Goal: Transaction & Acquisition: Purchase product/service

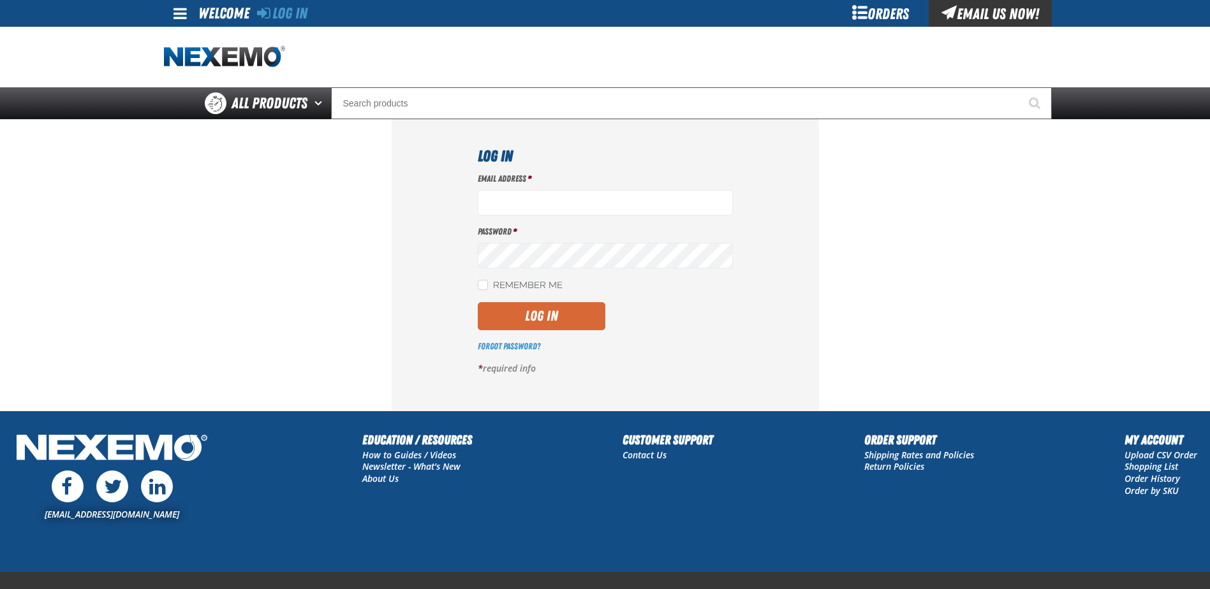
type input "[EMAIL_ADDRESS][DOMAIN_NAME]"
click at [543, 320] on button "Log In" at bounding box center [542, 316] width 128 height 28
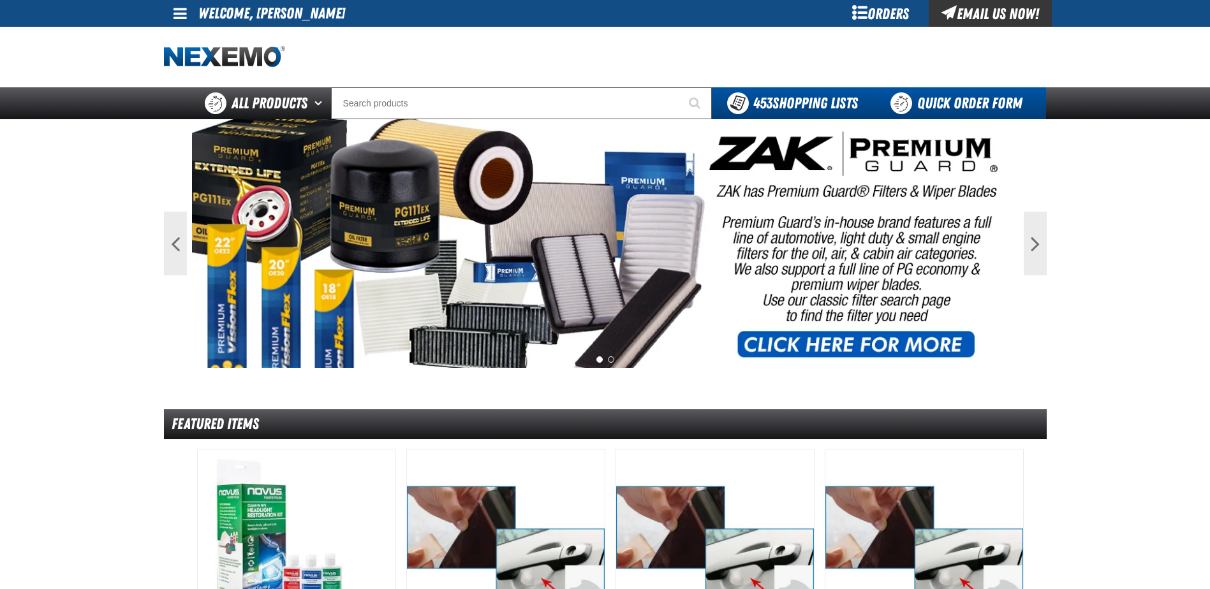
click at [938, 95] on link "Quick Order Form" at bounding box center [959, 103] width 173 height 32
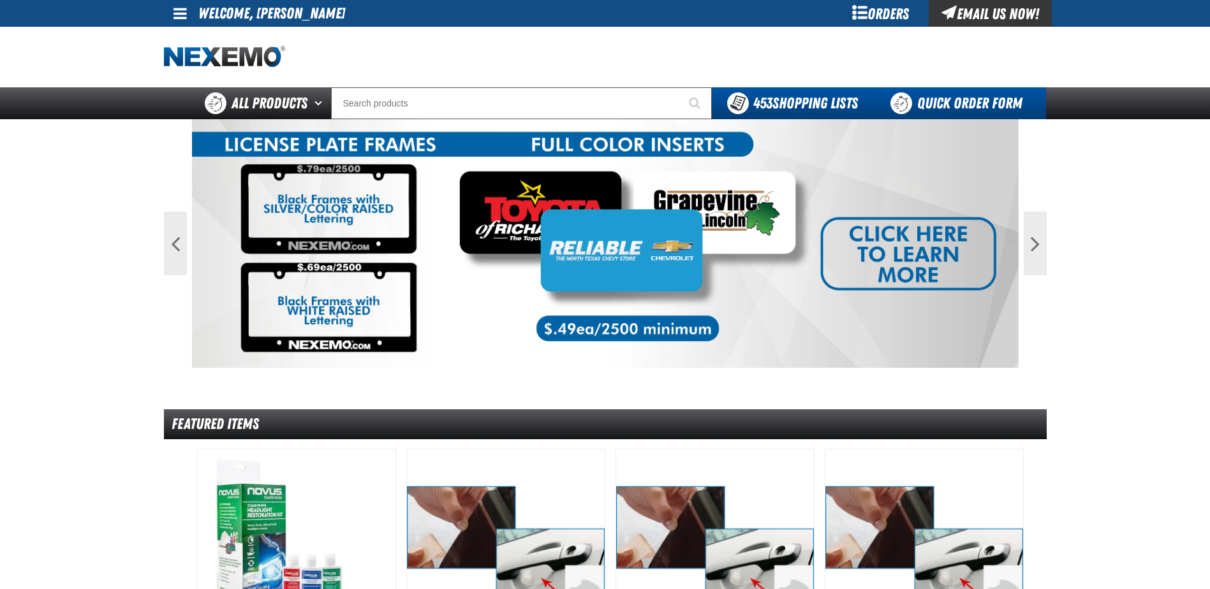
click at [932, 98] on link "Quick Order Form" at bounding box center [959, 103] width 173 height 32
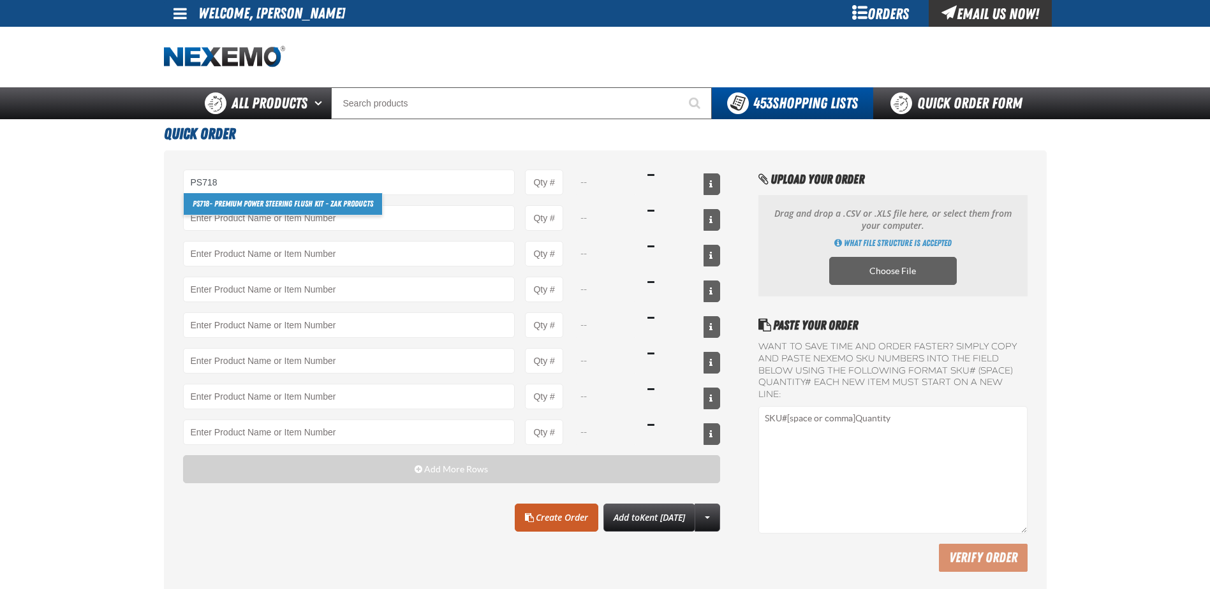
click at [255, 207] on link "PS718 - Premium Power Steering Flush Kit - ZAK Products" at bounding box center [283, 204] width 198 height 22
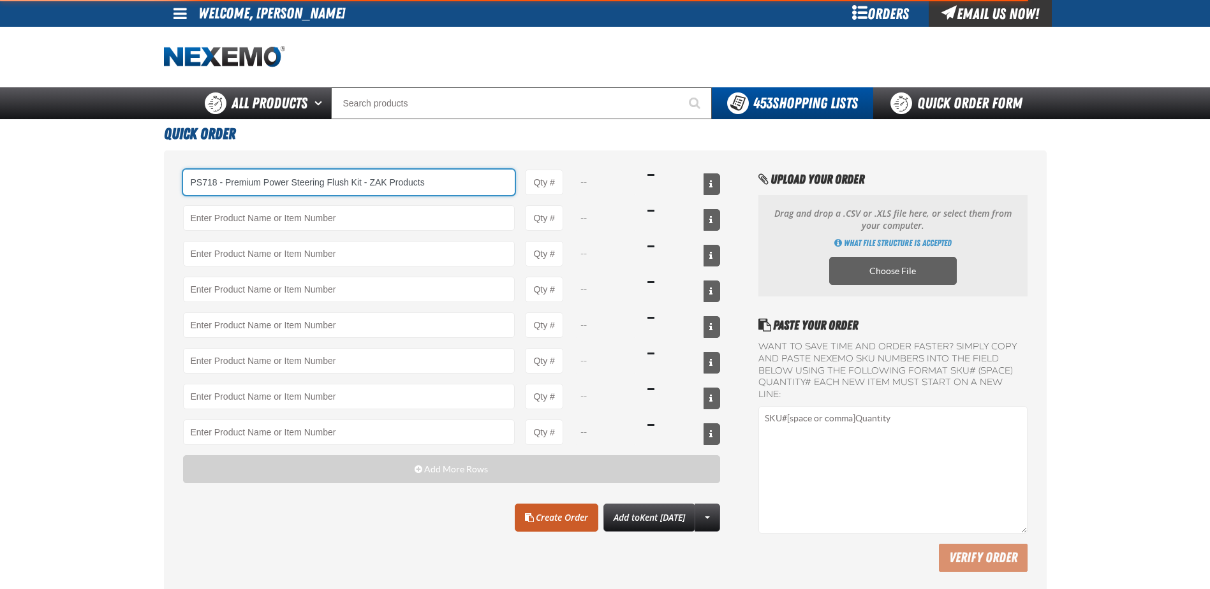
type input "PS718 - Premium Power Steering Flush Kit - ZAK Products"
type input "1"
select select "kit"
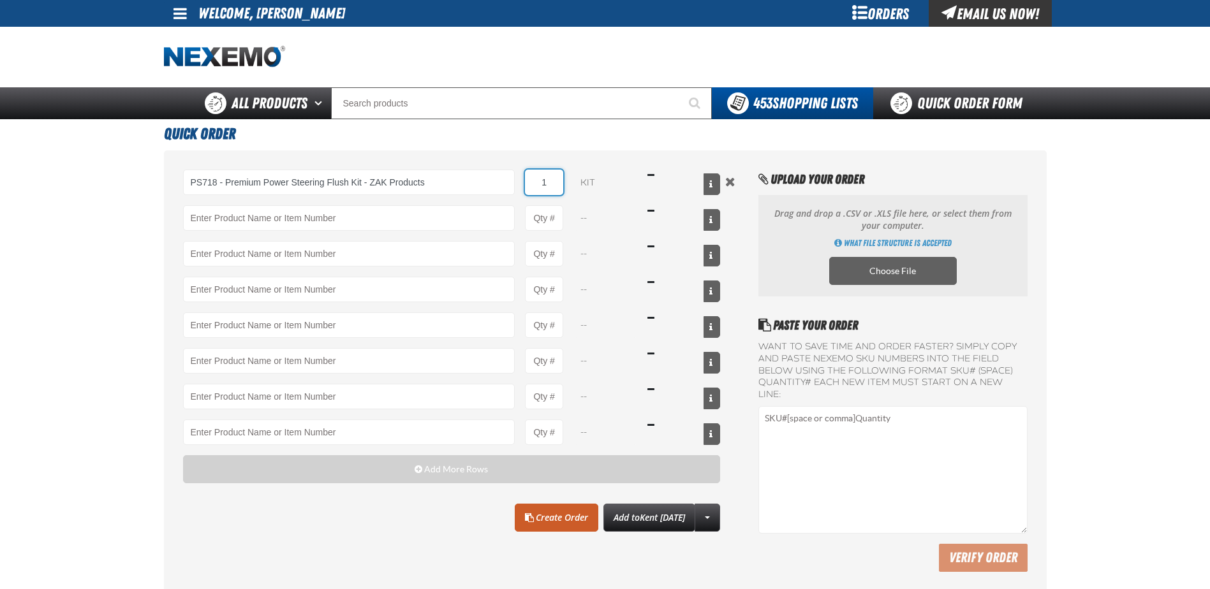
type input "8"
type input "PS718 - Premium Power Steering Flush Kit - ZAK Products"
type input "8"
click at [255, 207] on input "Product" at bounding box center [349, 218] width 332 height 26
click at [256, 237] on link "DS100 - Differential Supplement - ZAK Products" at bounding box center [268, 240] width 168 height 22
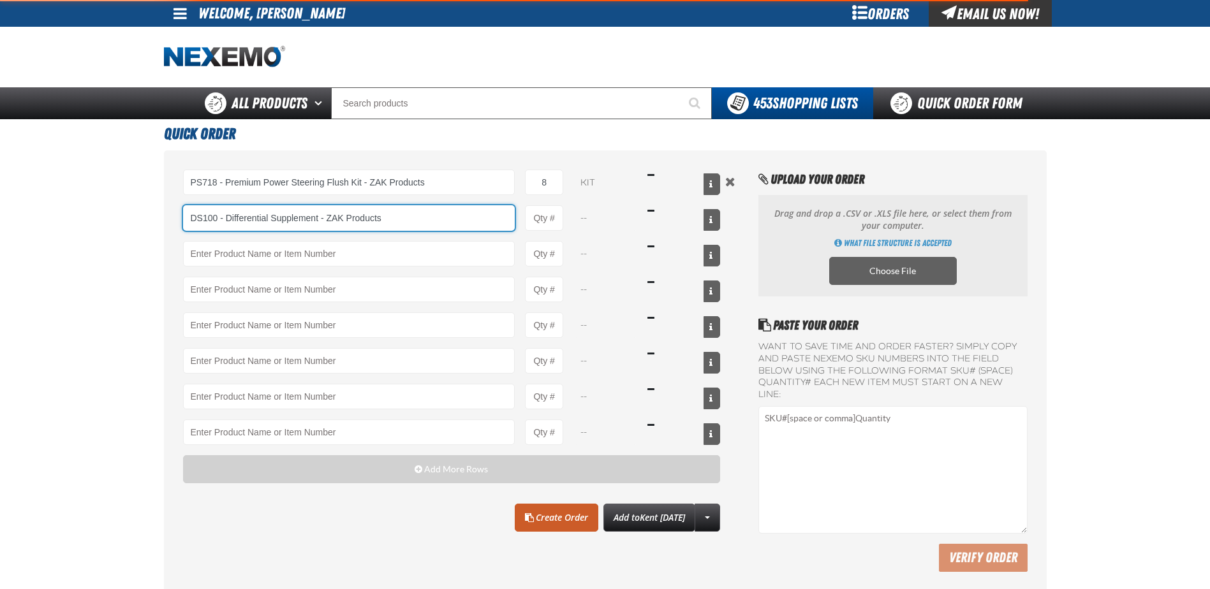
type input "DS100 - Differential Supplement - ZAK Products"
type input "1"
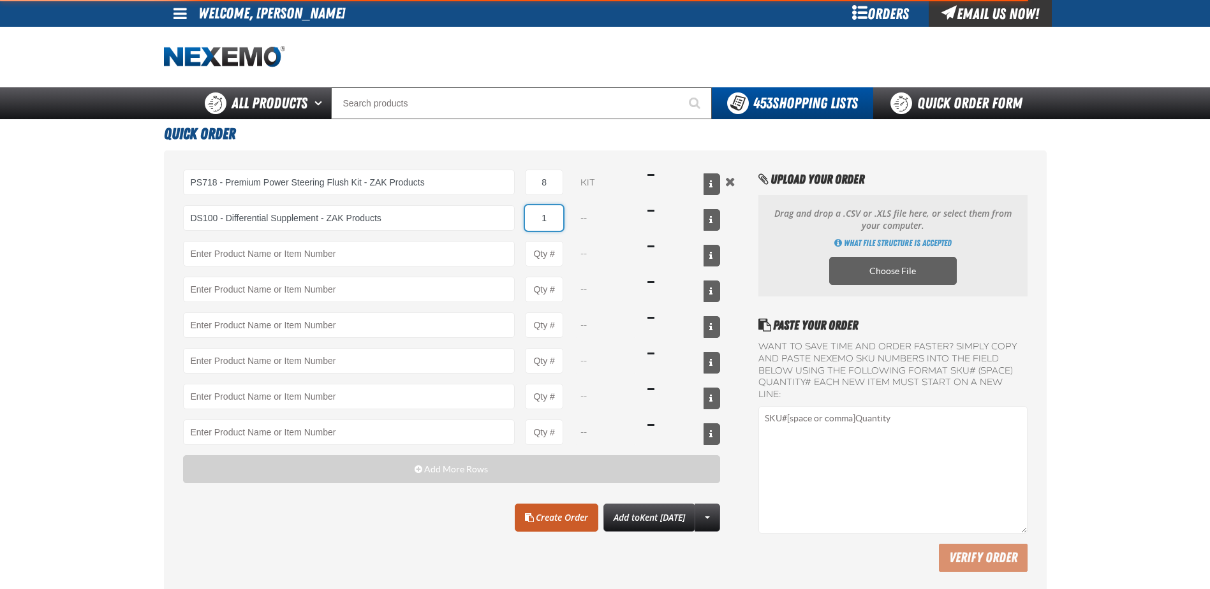
select select "bottle"
type input "DS100 - Differential Supplement - ZAK Products"
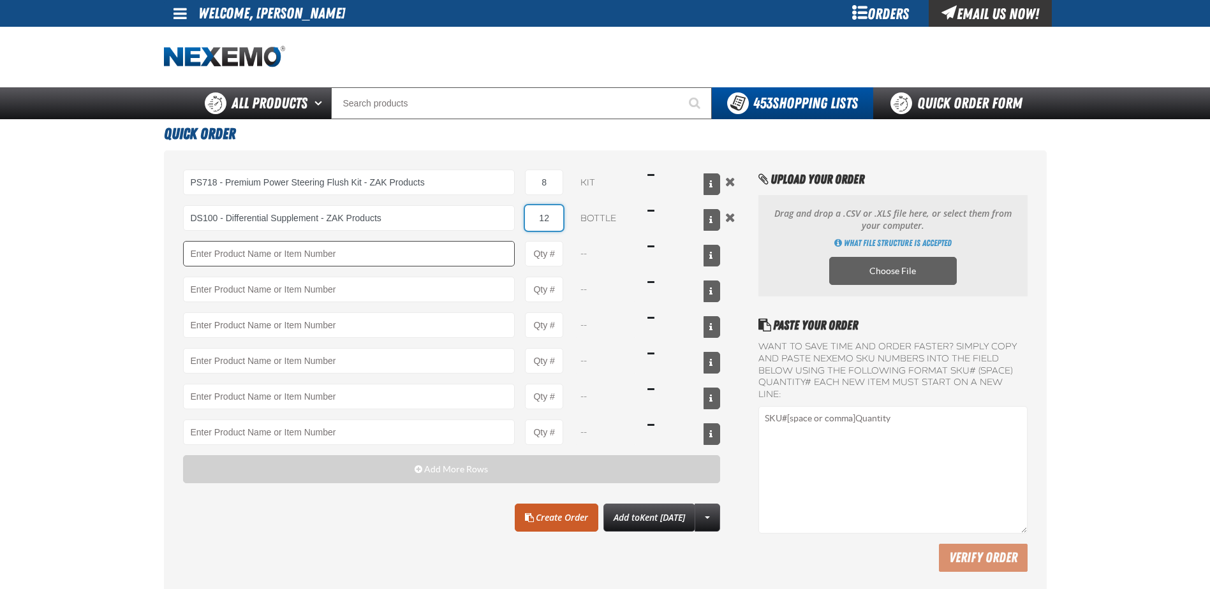
type input "12"
click at [260, 250] on input "Product" at bounding box center [349, 254] width 332 height 26
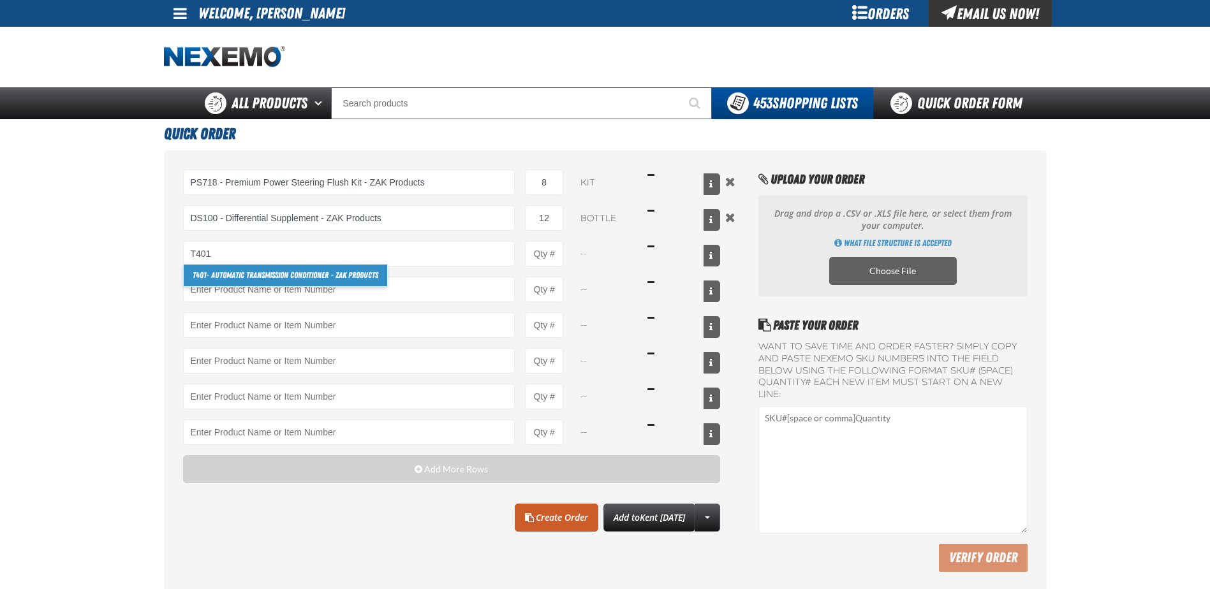
click at [242, 277] on link "T401 - Automatic Transmission Conditioner - ZAK Products" at bounding box center [285, 276] width 203 height 22
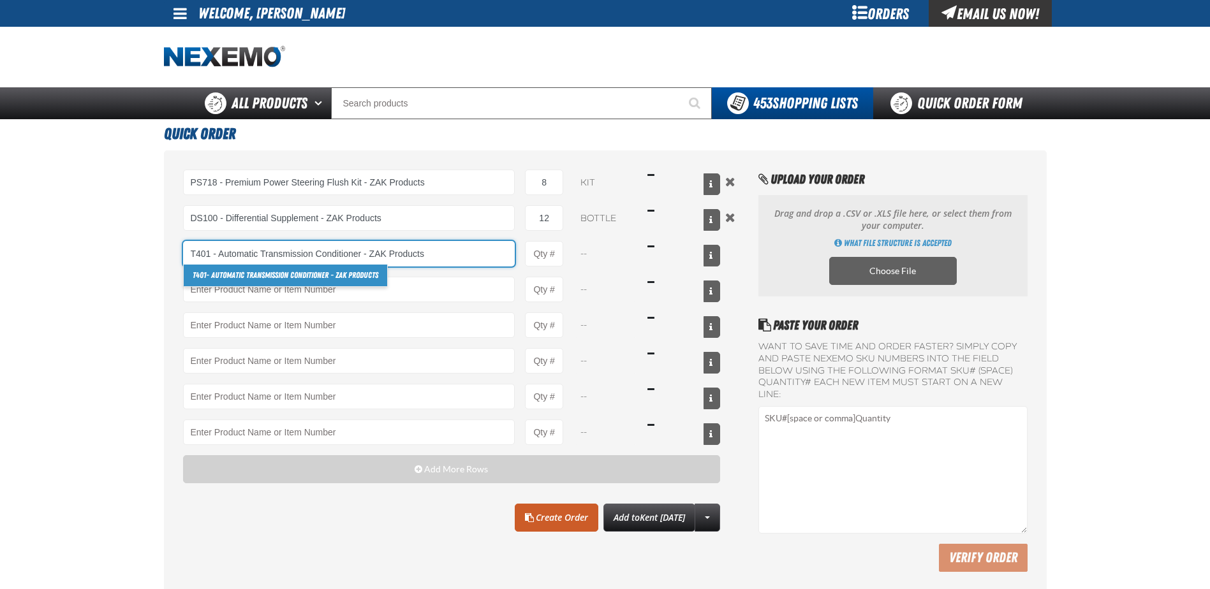
type input "T401 - Automatic Transmission Conditioner - ZAK Products"
type input "1"
select select "bottle"
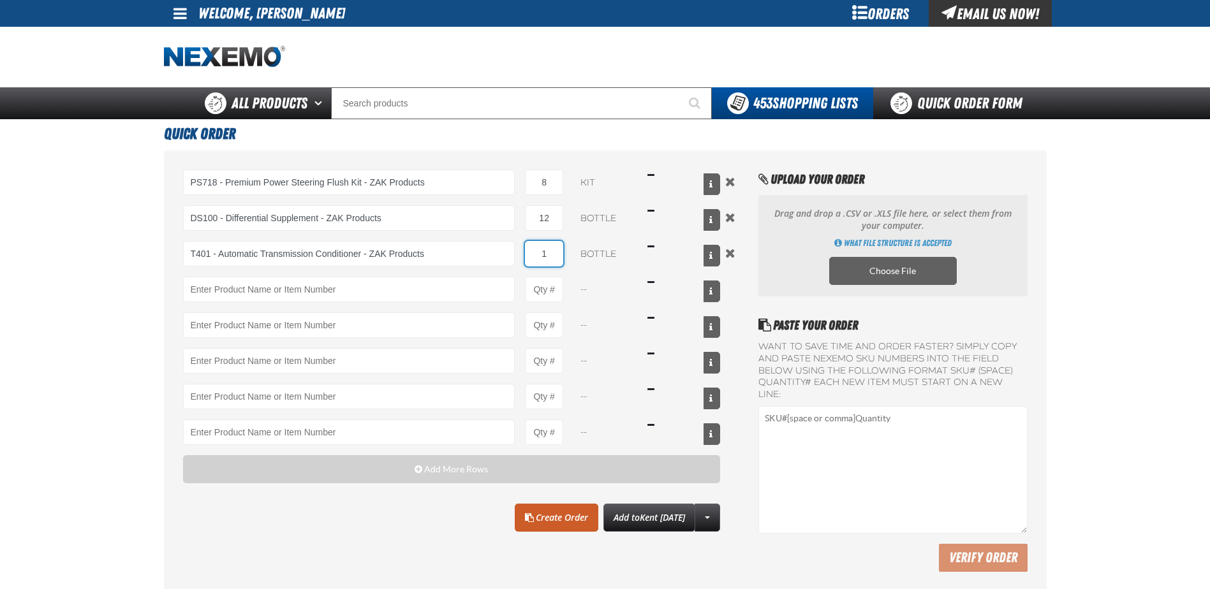
type input "2"
type input "T401 - Automatic Transmission Conditioner - ZAK Products"
type input "24"
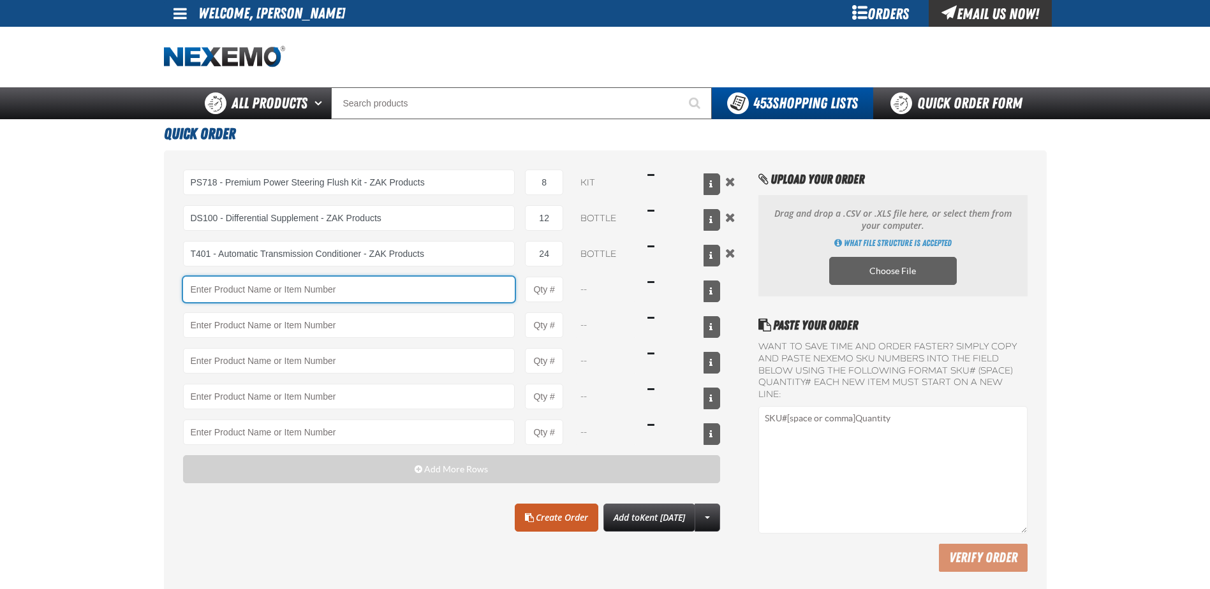
click at [245, 290] on input "Product" at bounding box center [349, 290] width 332 height 26
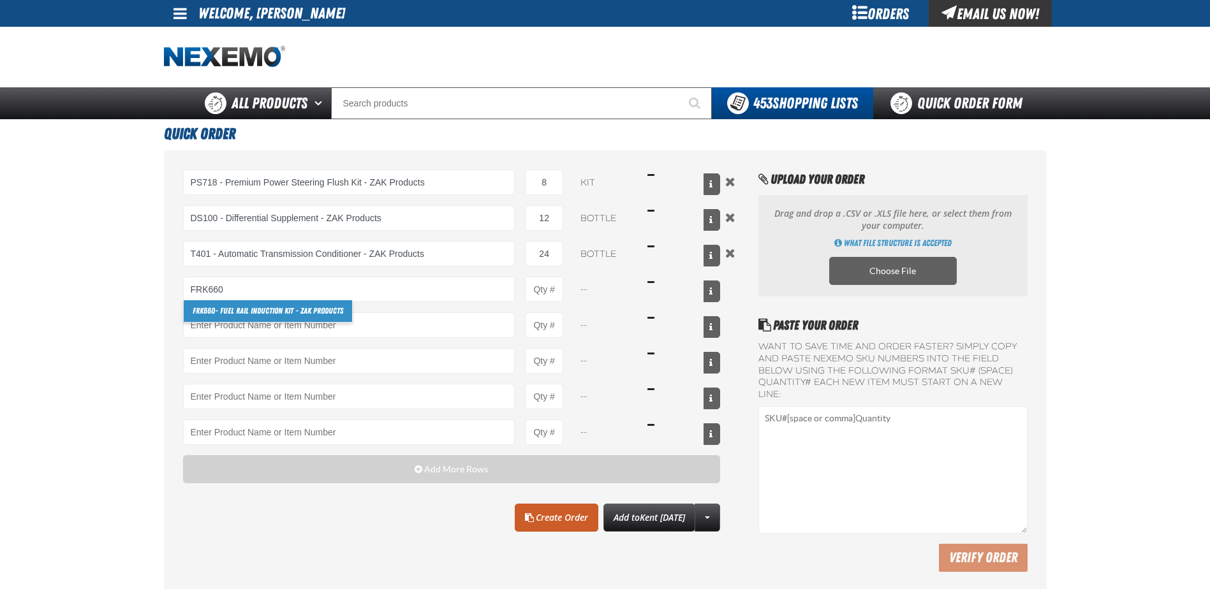
click at [251, 310] on link "FRK660 - Fuel Rail Induction Kit - ZAK Products" at bounding box center [268, 311] width 168 height 22
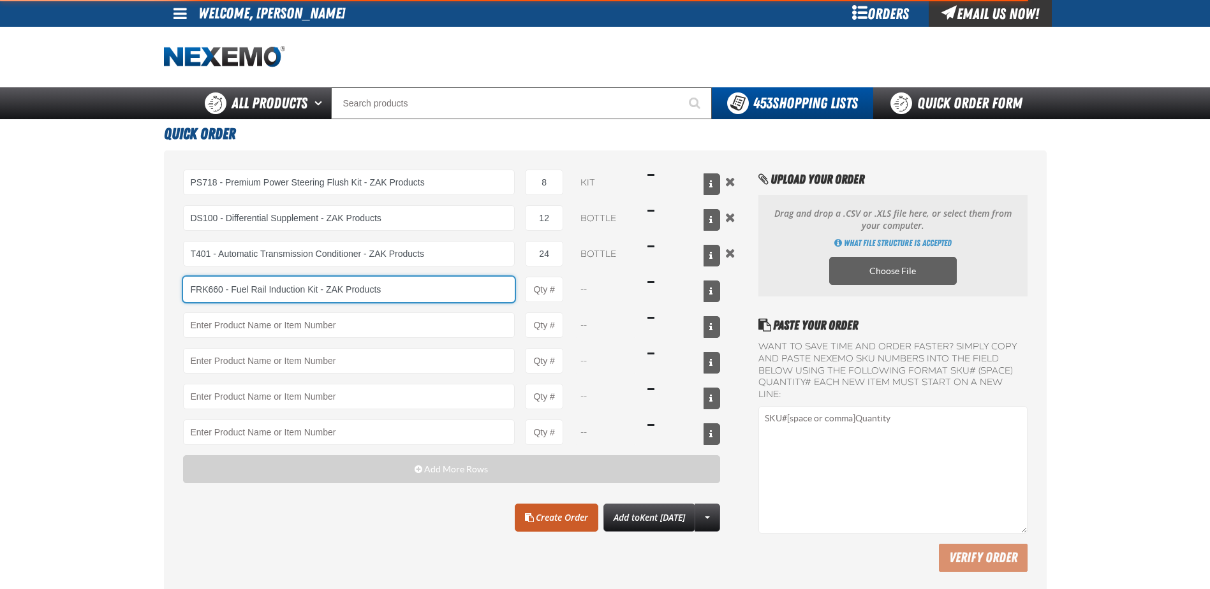
type input "FRK660 - Fuel Rail Induction Kit - ZAK Products"
type input "1"
select select "kit"
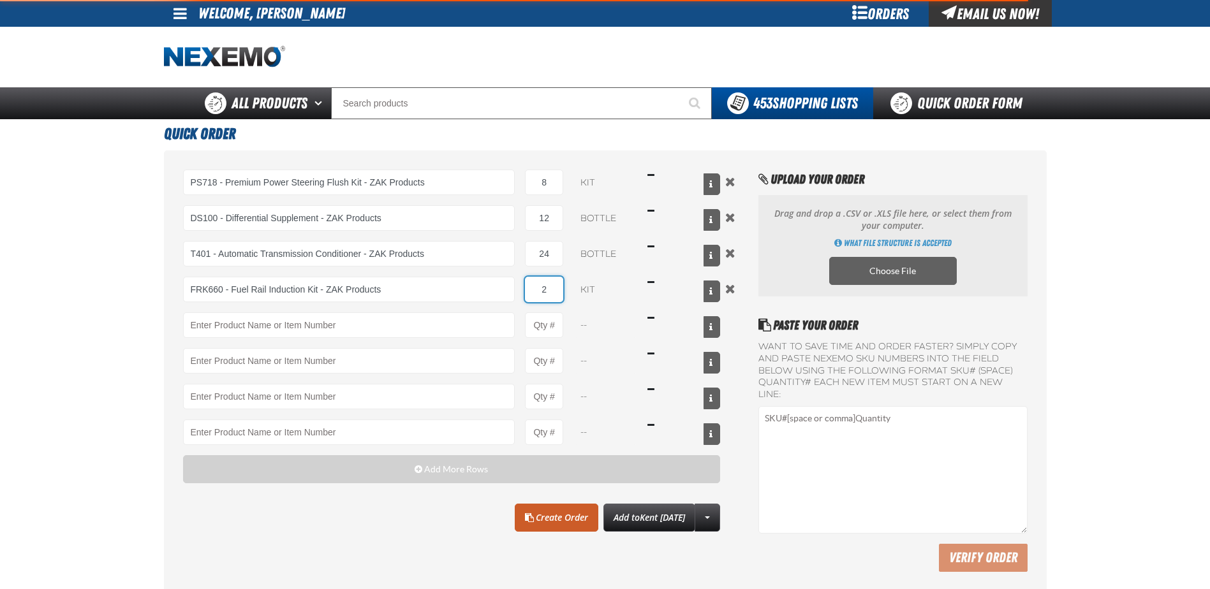
type input "24"
type input "FRK660 - Fuel Rail Induction Kit - ZAK Products"
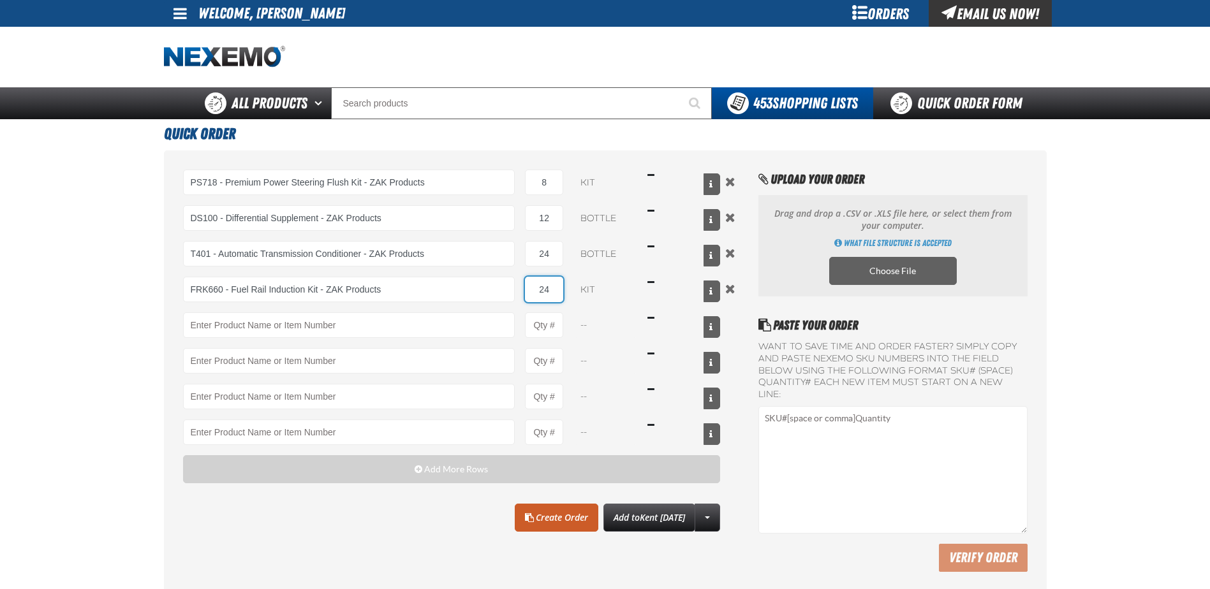
type input "24"
click at [251, 310] on div "PS718 - Premium Power Steering Flush Kit - ZAK Products PS718 - Premium Power S…" at bounding box center [452, 308] width 538 height 276
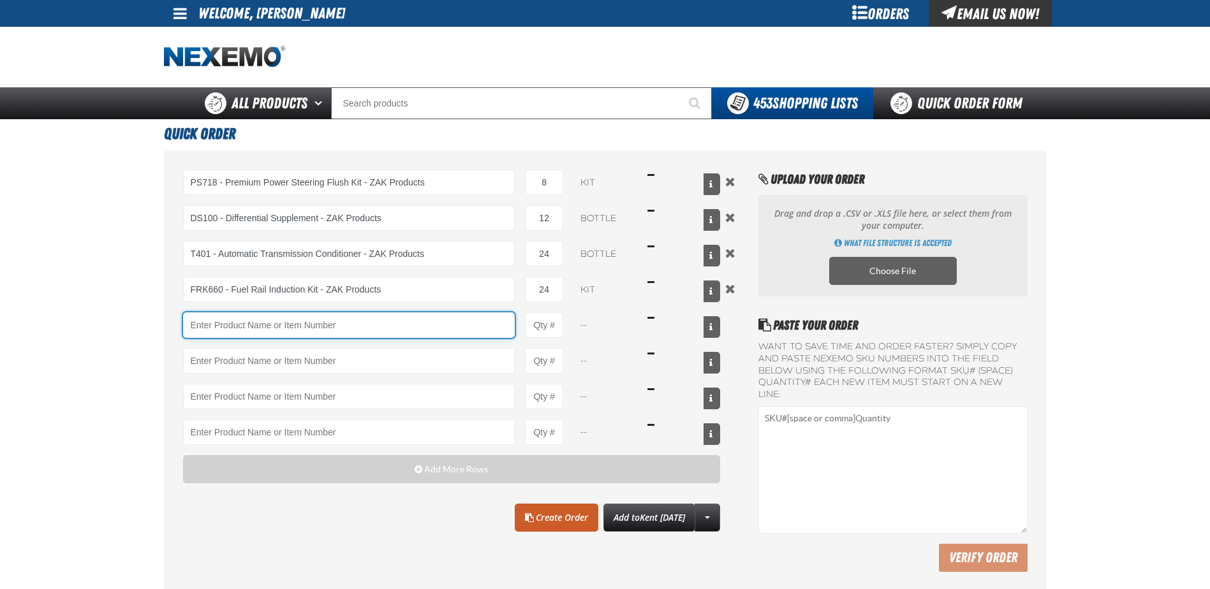
click at [233, 328] on input "Product" at bounding box center [349, 326] width 332 height 26
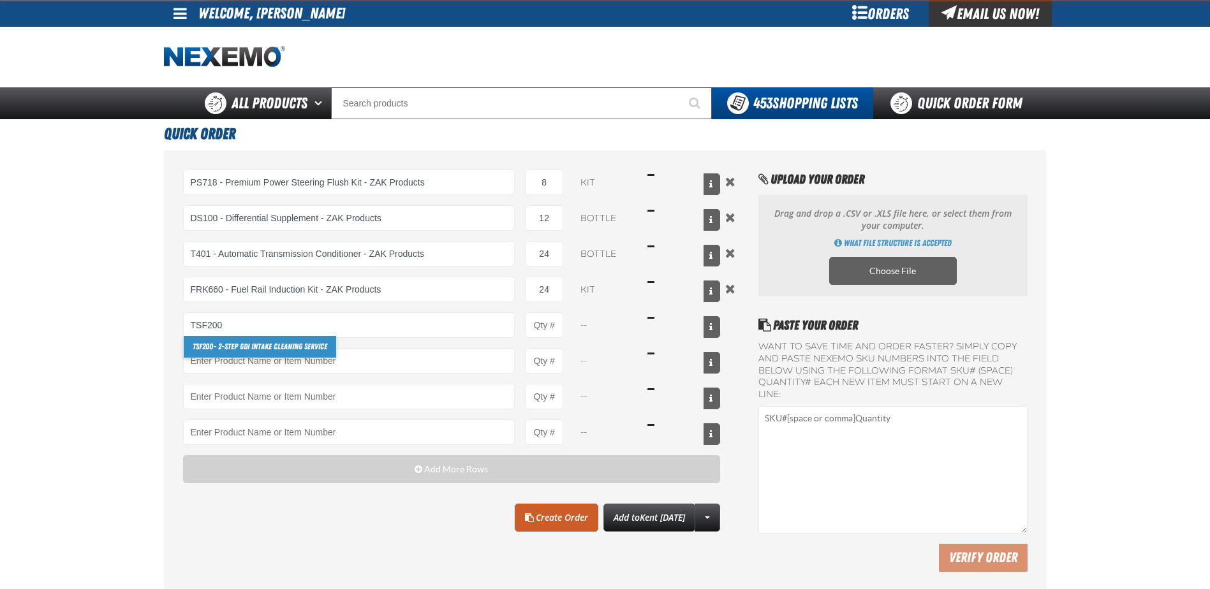
click at [218, 347] on link "TSF200 - 2-Step GDI Intake Cleaning Service" at bounding box center [260, 347] width 152 height 22
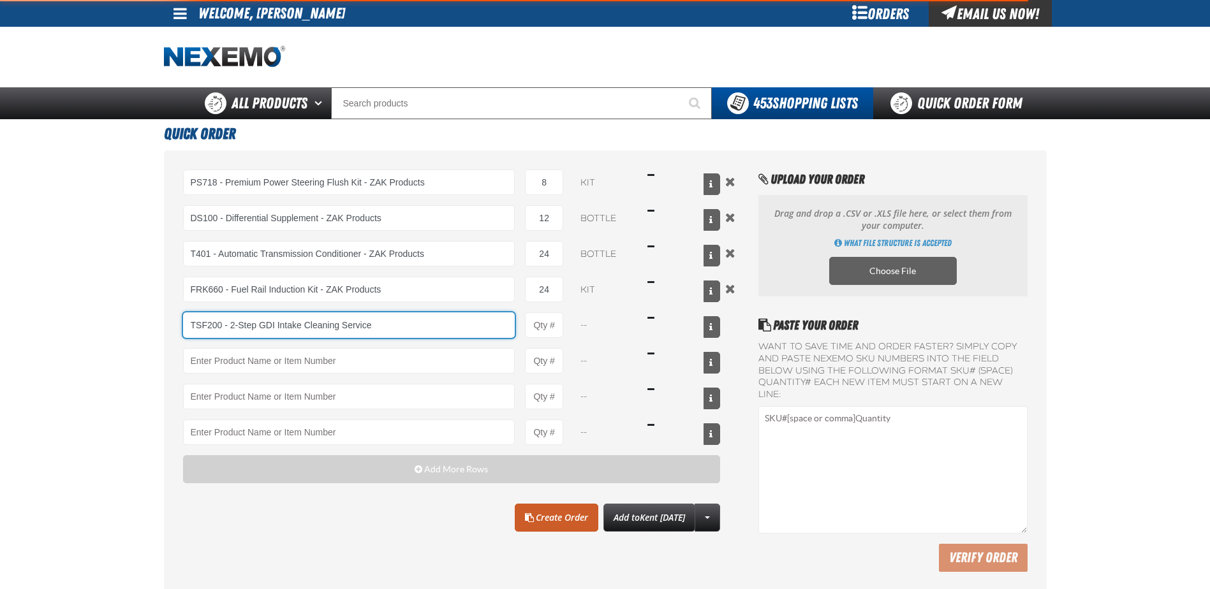
type input "TSF200 - 2-Step GDI Intake Cleaning Service"
type input "1"
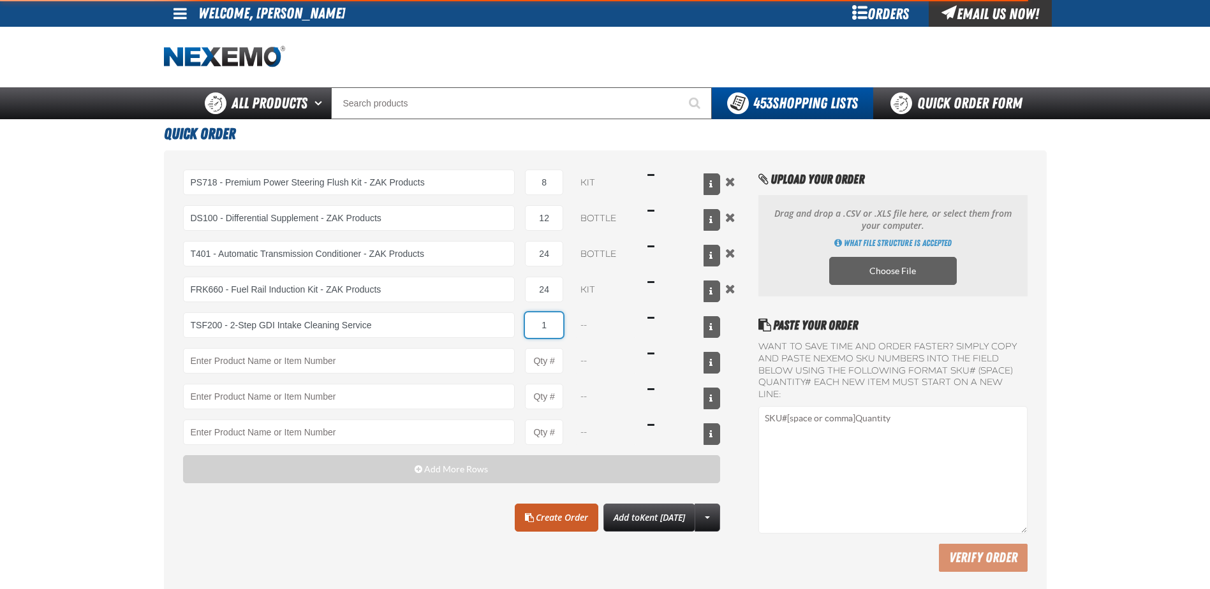
select select "kit"
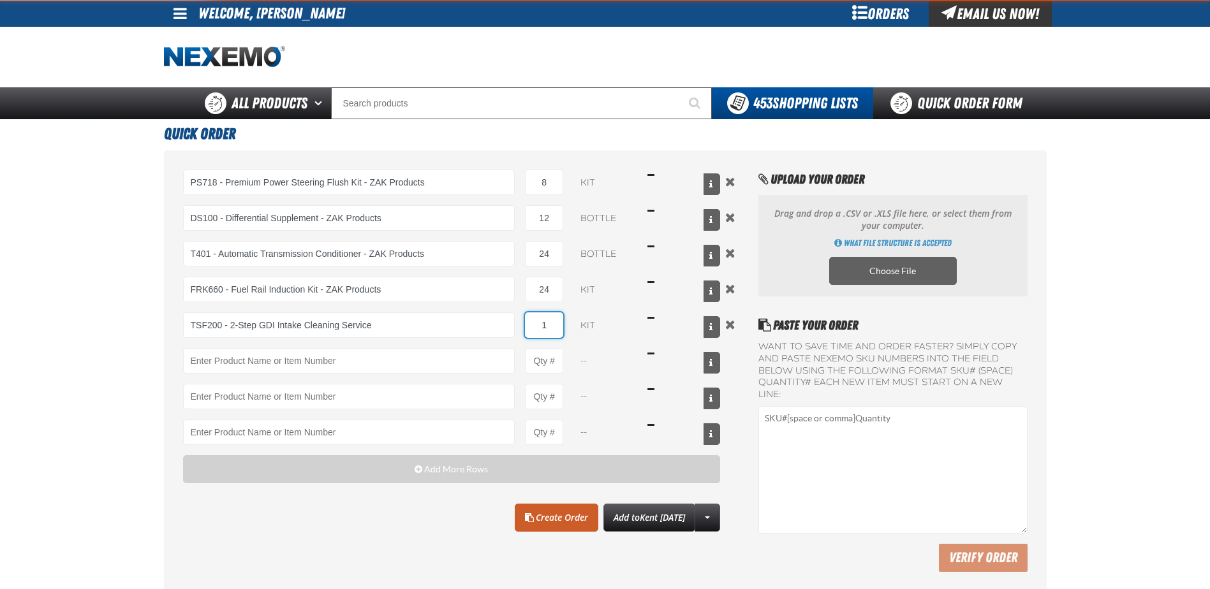
type input "TSF200 - 2-Step GDI Intake Cleaning Service"
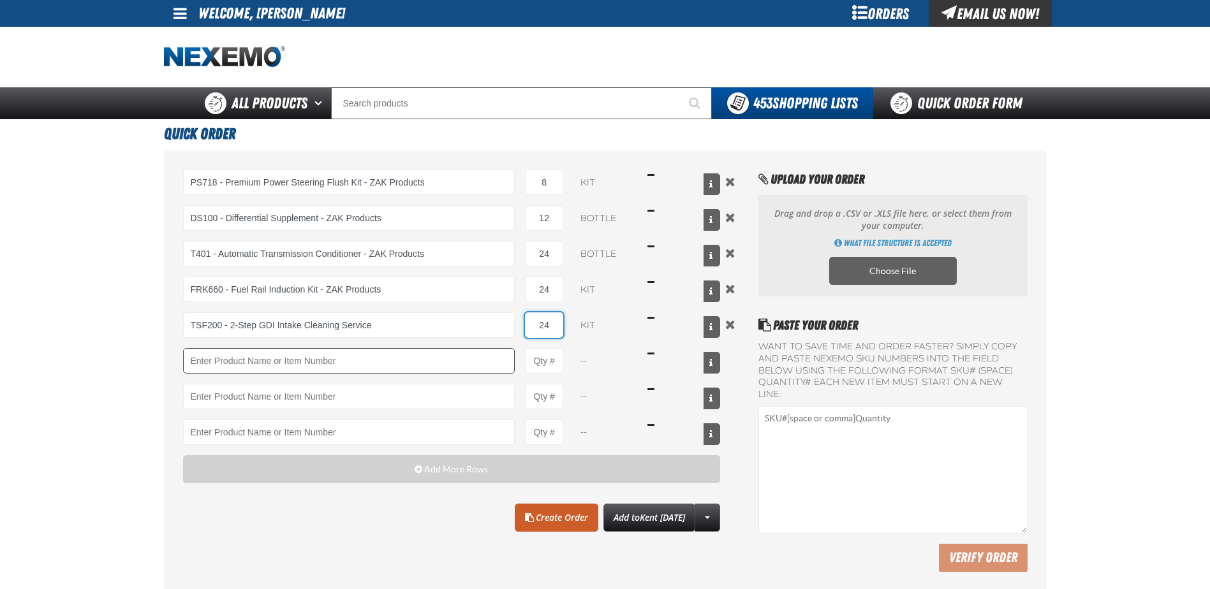
type input "24"
click at [216, 363] on input "Product" at bounding box center [349, 361] width 332 height 26
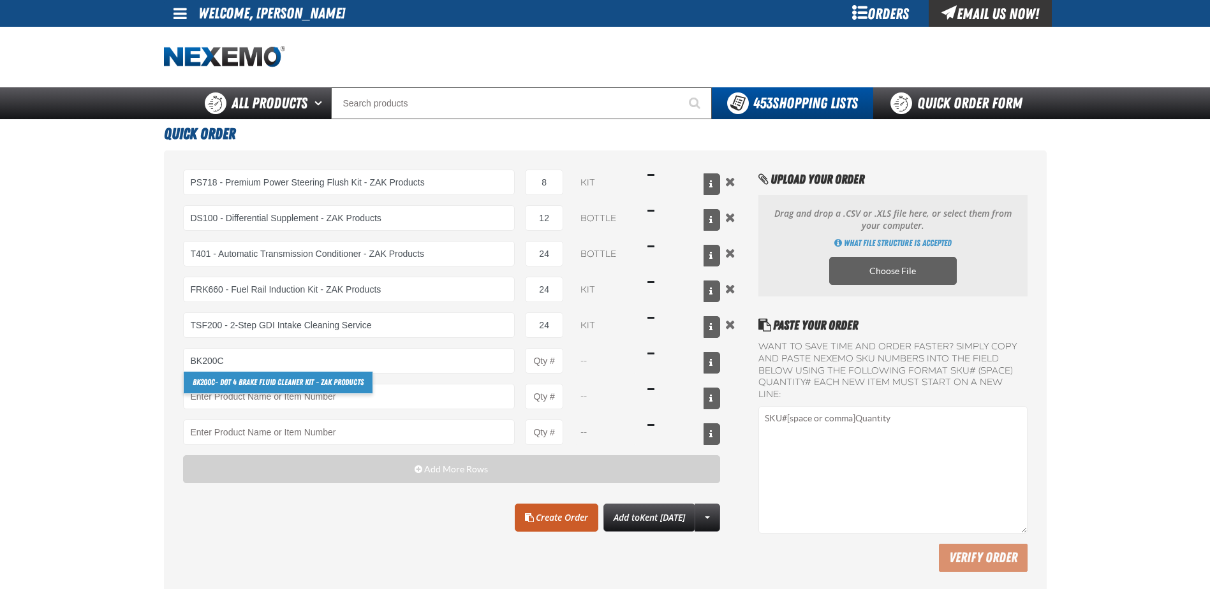
click at [229, 381] on link "BK200C - DOT 4 Brake Fluid Cleaner Kit - ZAK Products" at bounding box center [278, 383] width 189 height 22
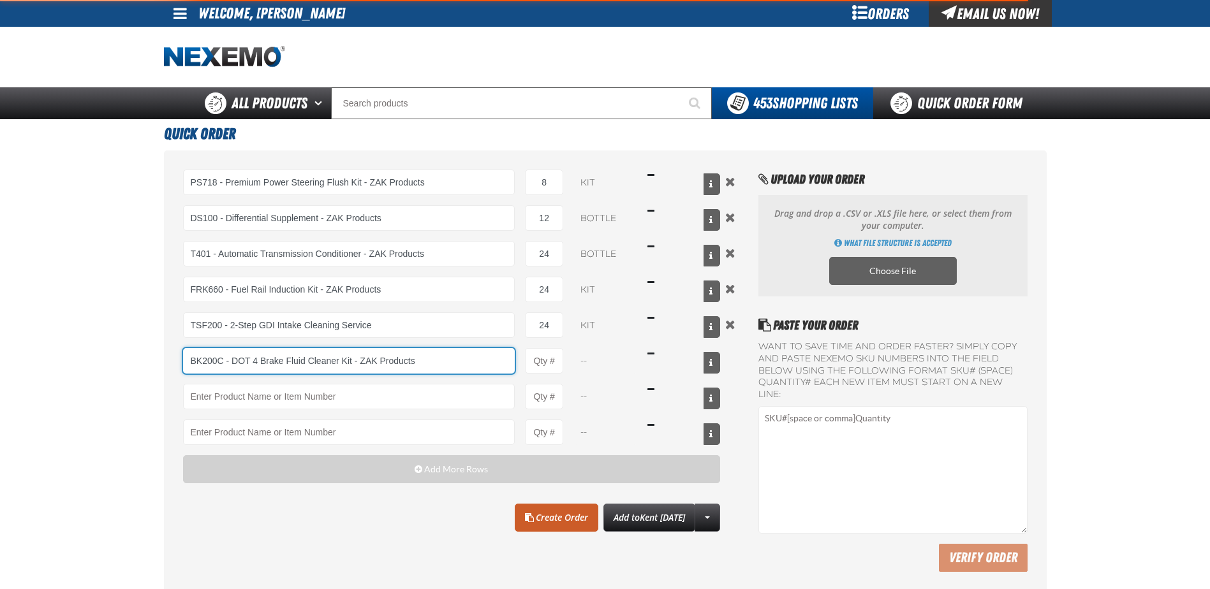
type input "BK200C - DOT 4 Brake Fluid Cleaner Kit - ZAK Products"
type input "1"
select select "kit"
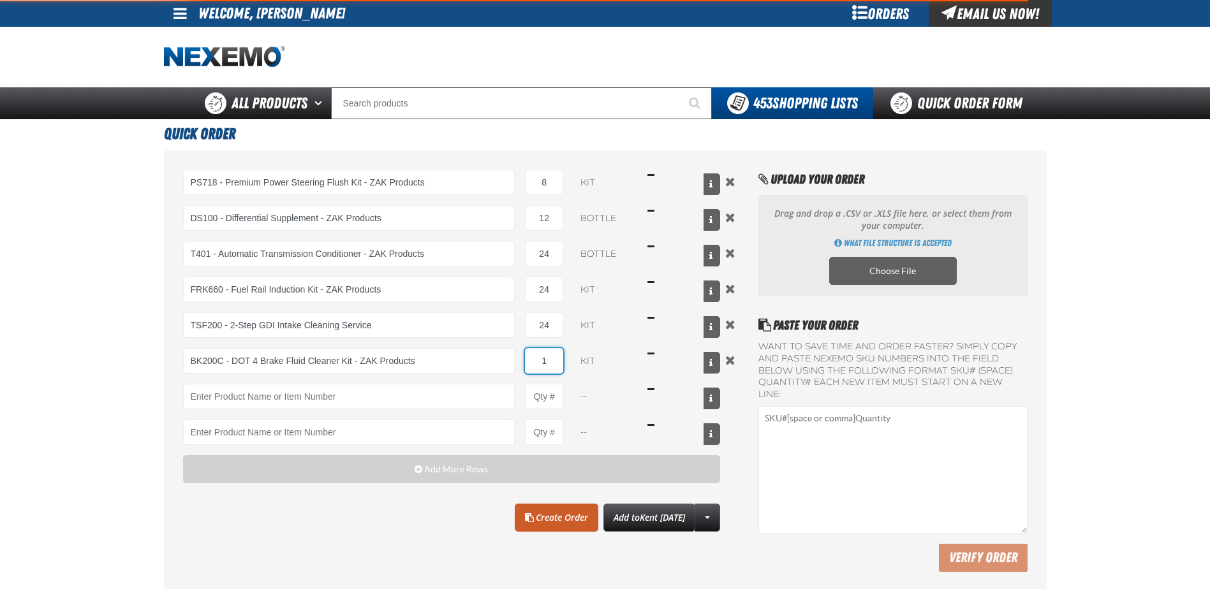
type input "BK200C - DOT 4 Brake Fluid Cleaner Kit - ZAK Products"
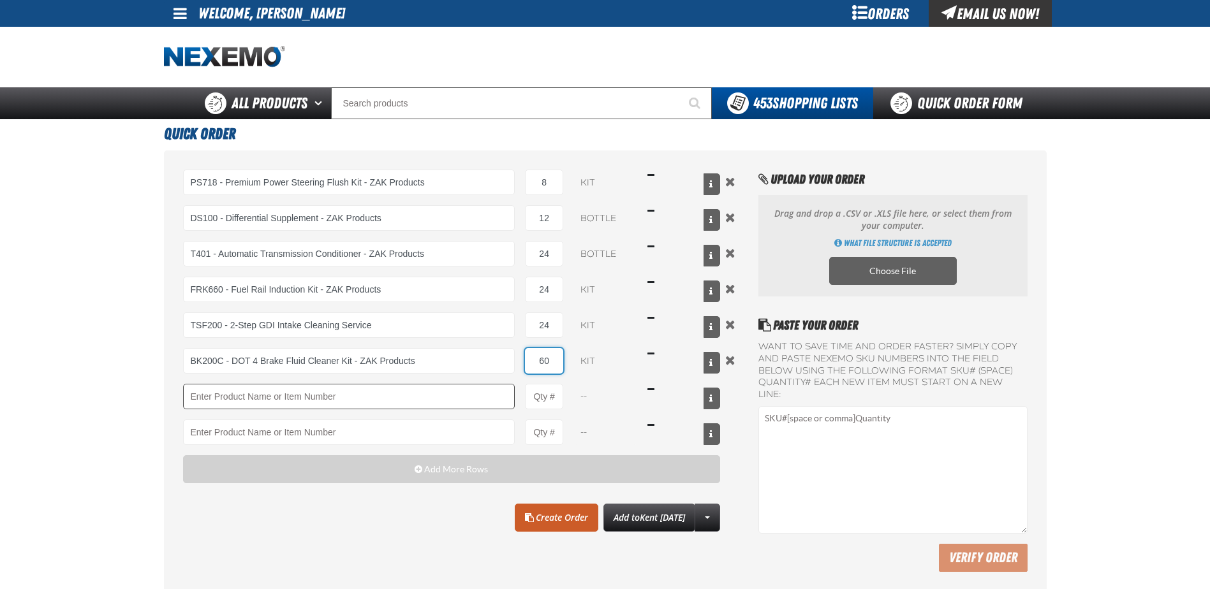
type input "60"
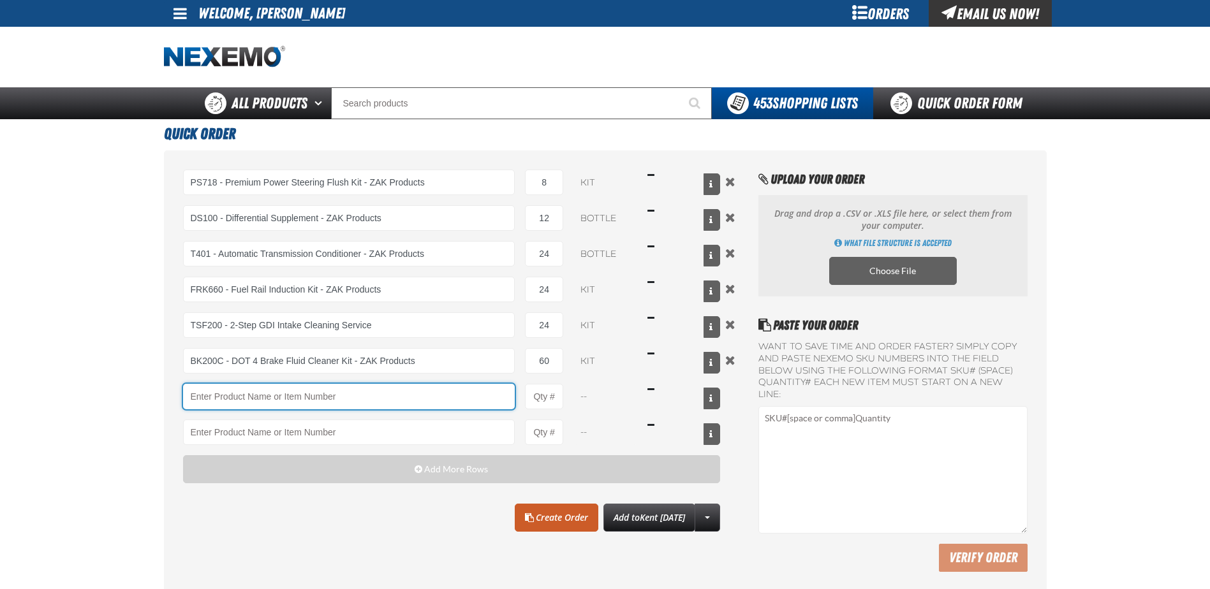
click at [208, 405] on input "Product" at bounding box center [349, 397] width 332 height 26
click at [256, 397] on input "Product" at bounding box center [349, 397] width 332 height 26
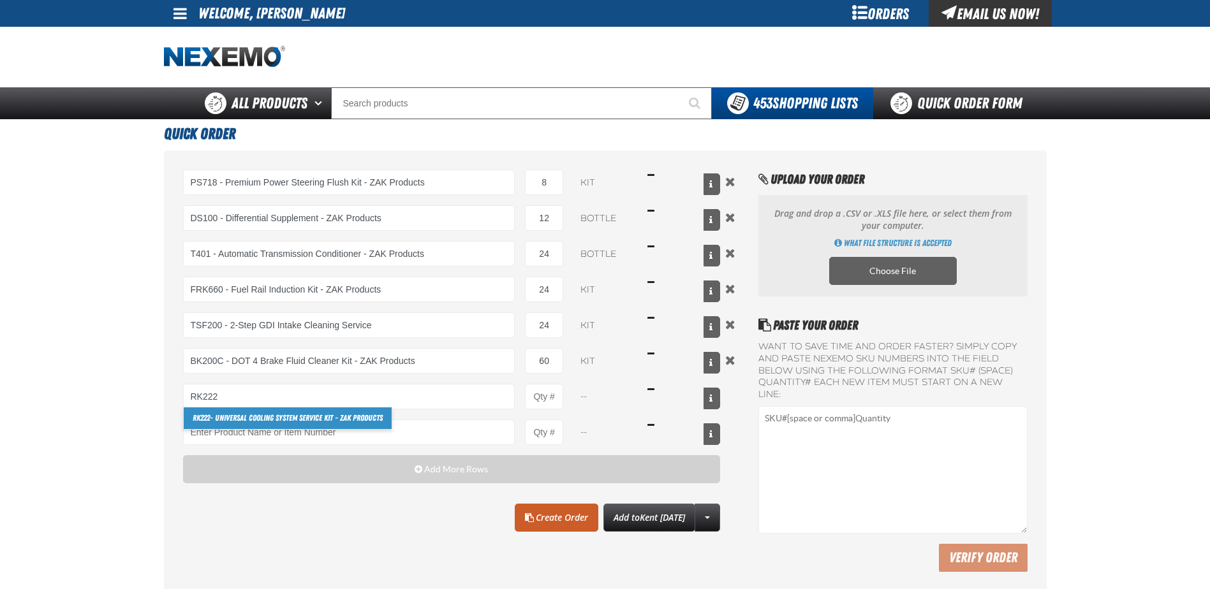
click at [268, 415] on link "RK222 - Universal Cooling System Service Kit - ZAK Products" at bounding box center [288, 419] width 208 height 22
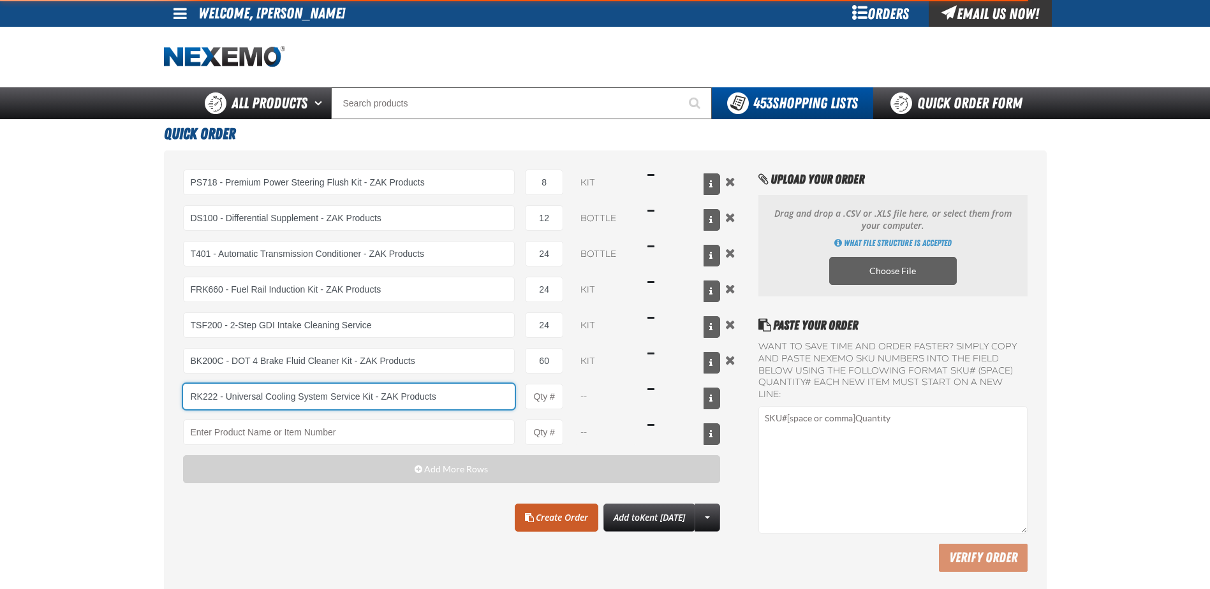
type input "RK222 - Universal Cooling System Service Kit - ZAK Products"
type input "1"
select select "kit"
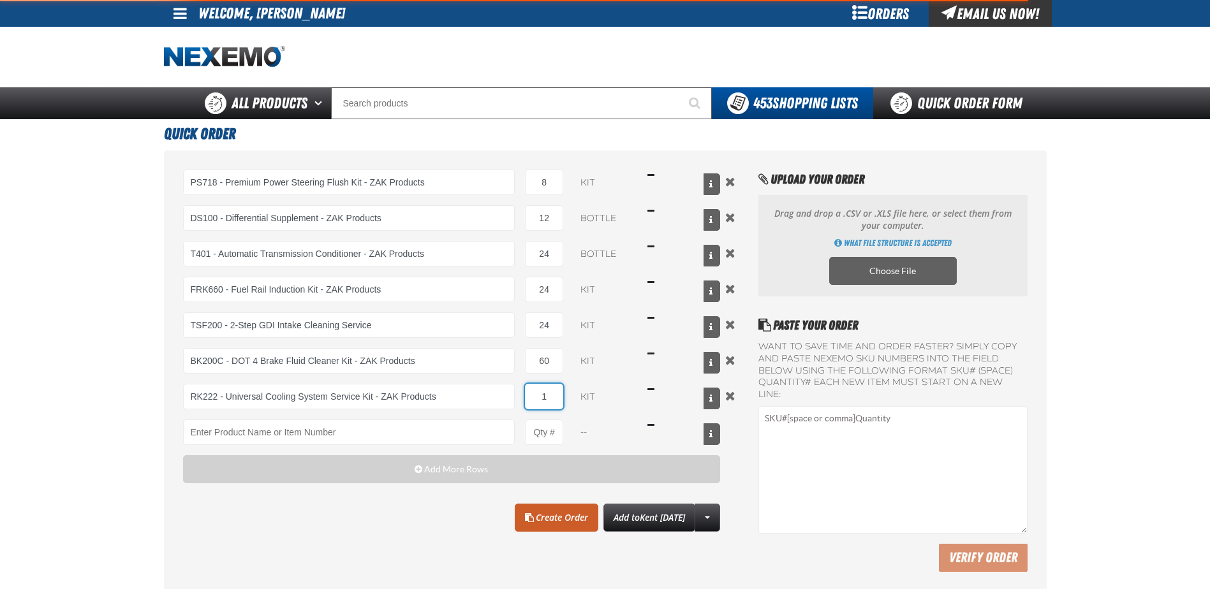
type input "7"
type input "RK222 - Universal Cooling System Service Kit - ZAK Products"
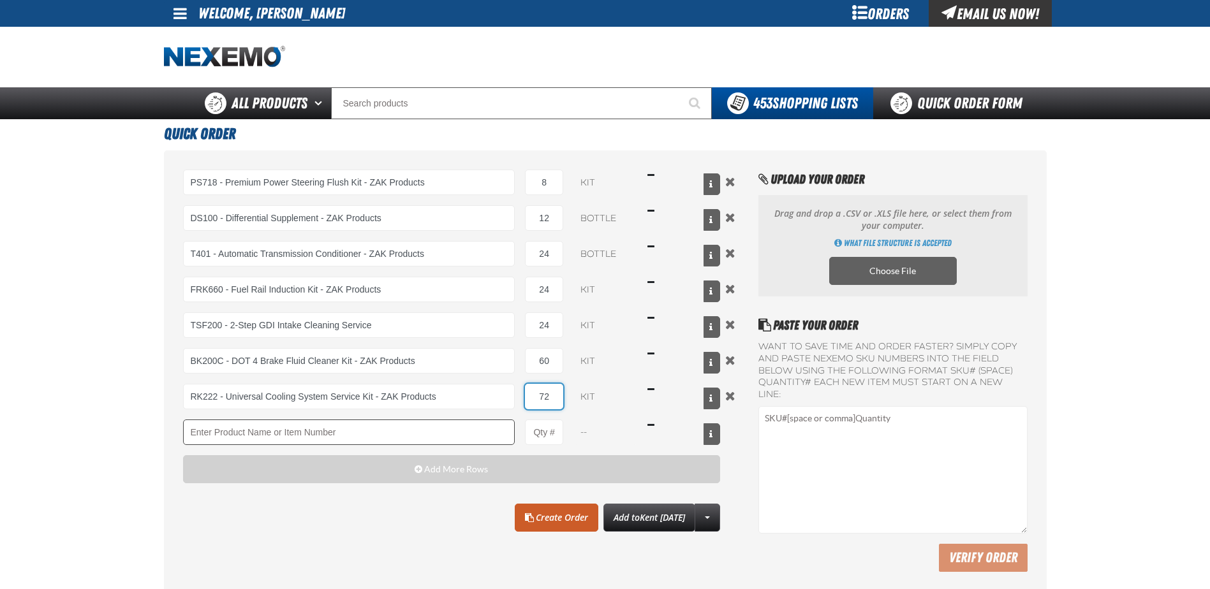
type input "72"
click at [231, 432] on input "Product" at bounding box center [349, 433] width 332 height 26
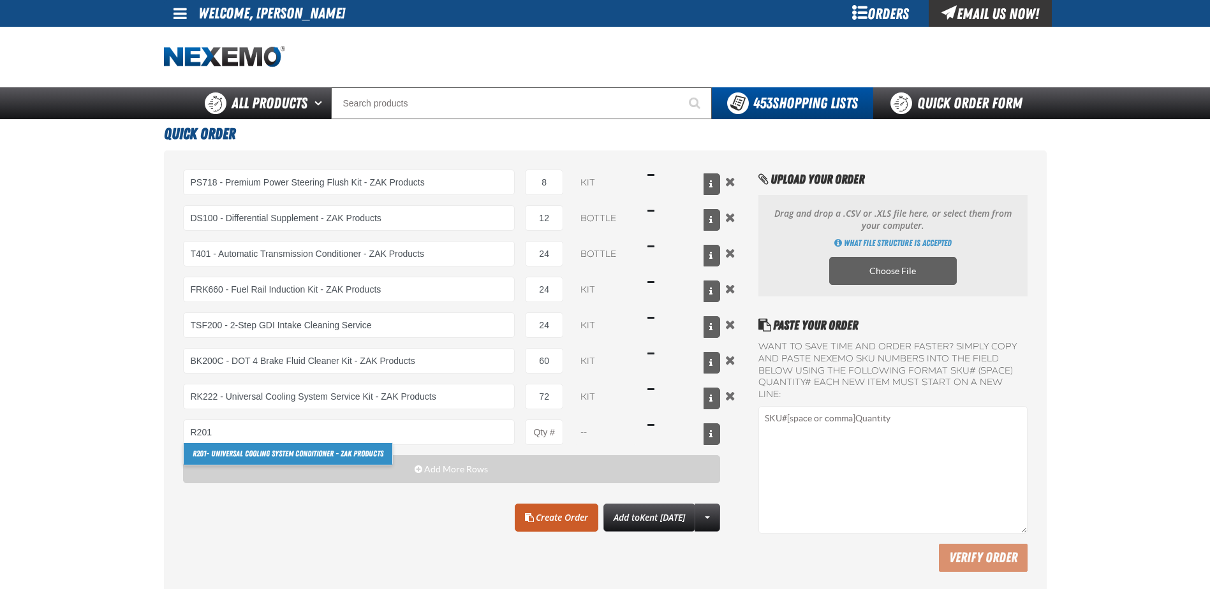
click at [230, 451] on link "R201 - Universal Cooling System Conditioner - ZAK Products" at bounding box center [288, 454] width 209 height 22
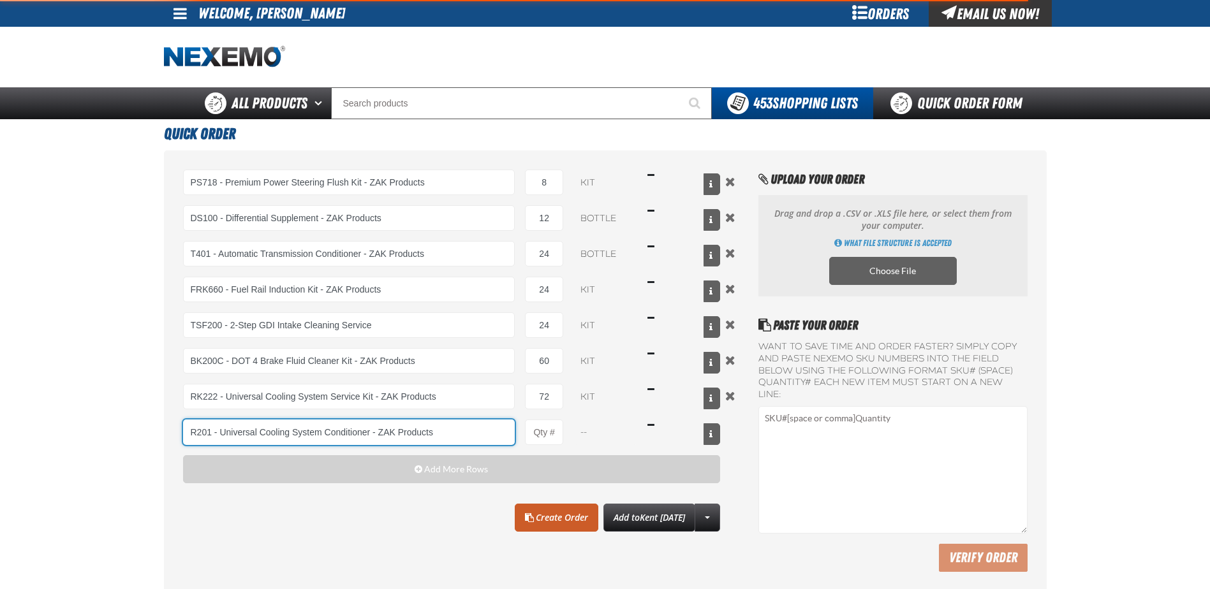
type input "R201 - Universal Cooling System Conditioner - ZAK Products"
type input "1"
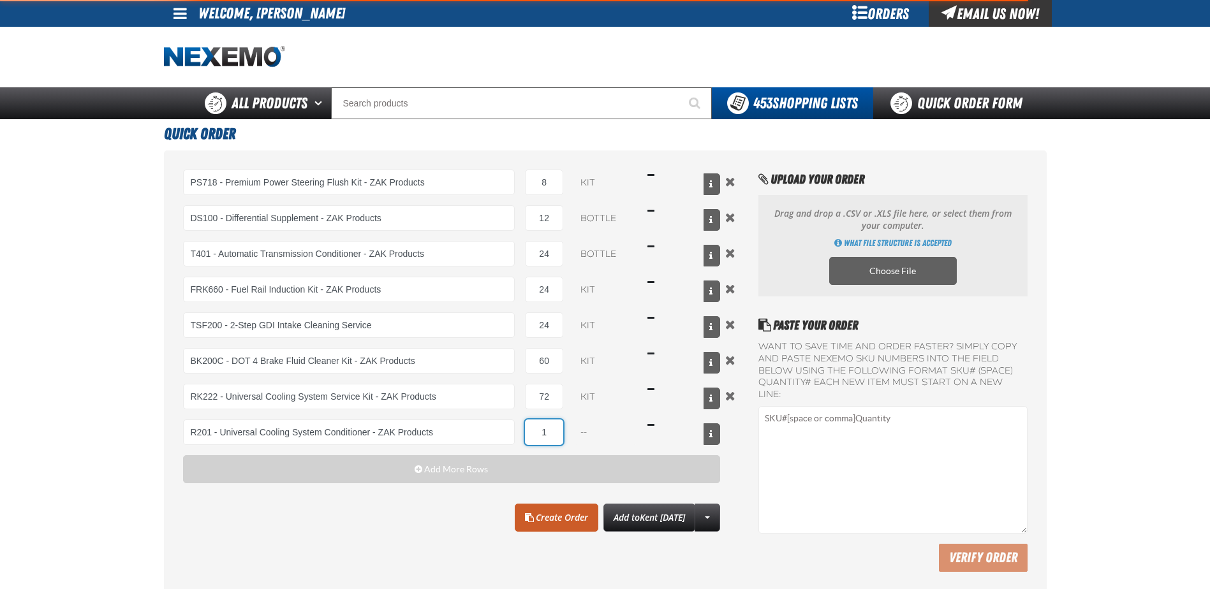
select select "bottle"
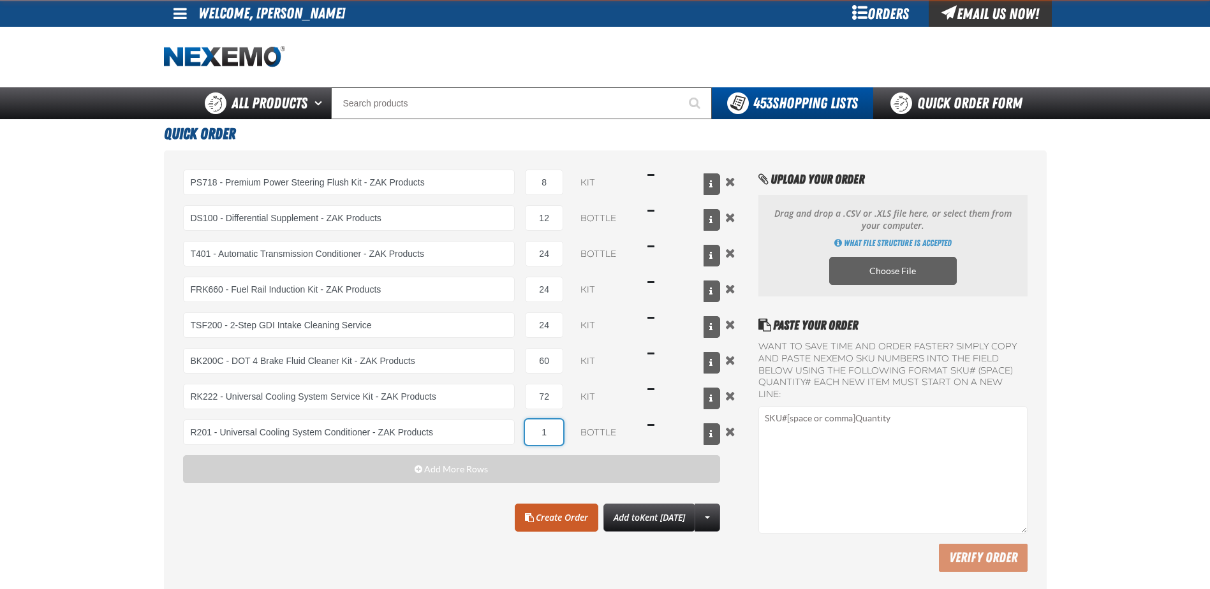
type input "2"
type input "R201 - Universal Cooling System Conditioner - ZAK Products"
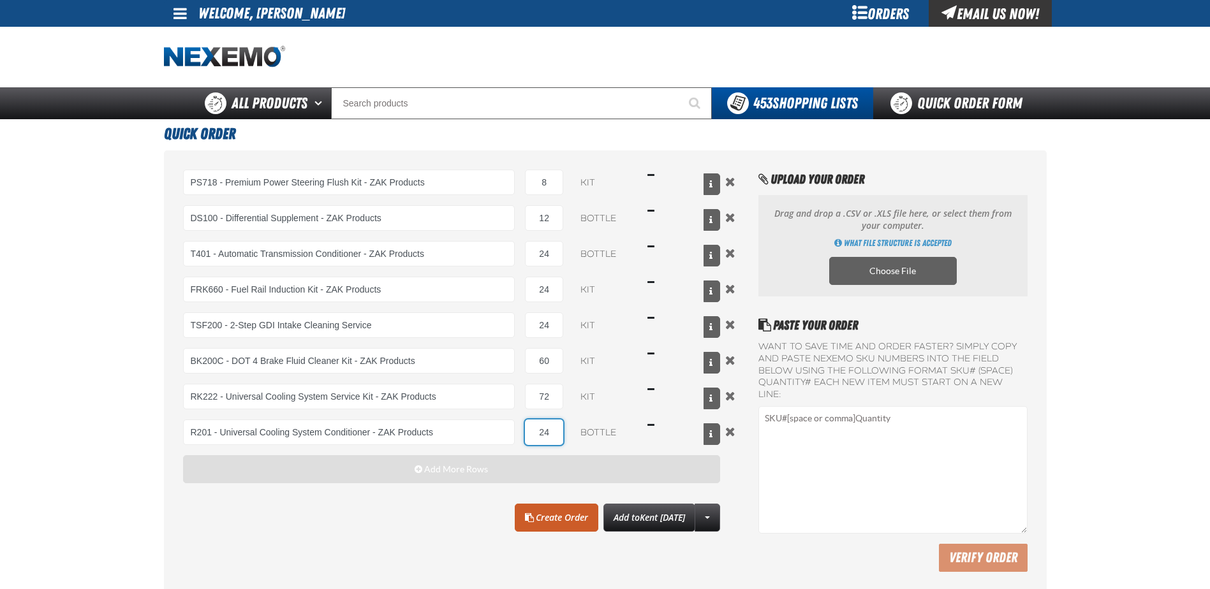
type input "24"
click at [425, 469] on span "Add More Rows" at bounding box center [456, 469] width 64 height 10
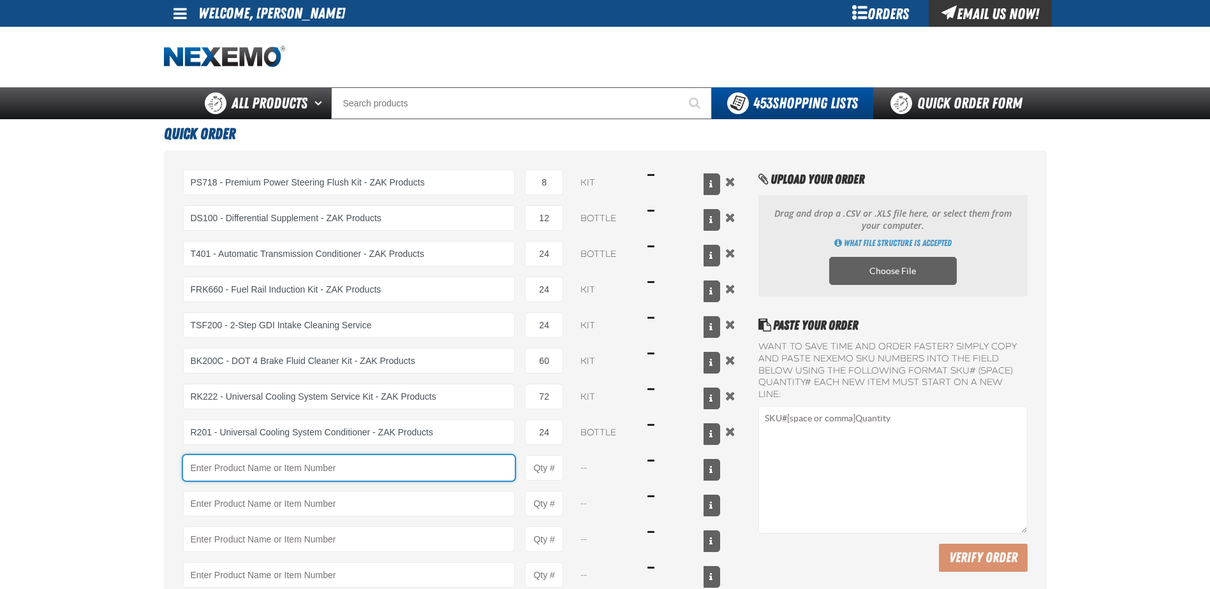
click at [303, 463] on input "Product" at bounding box center [349, 468] width 332 height 26
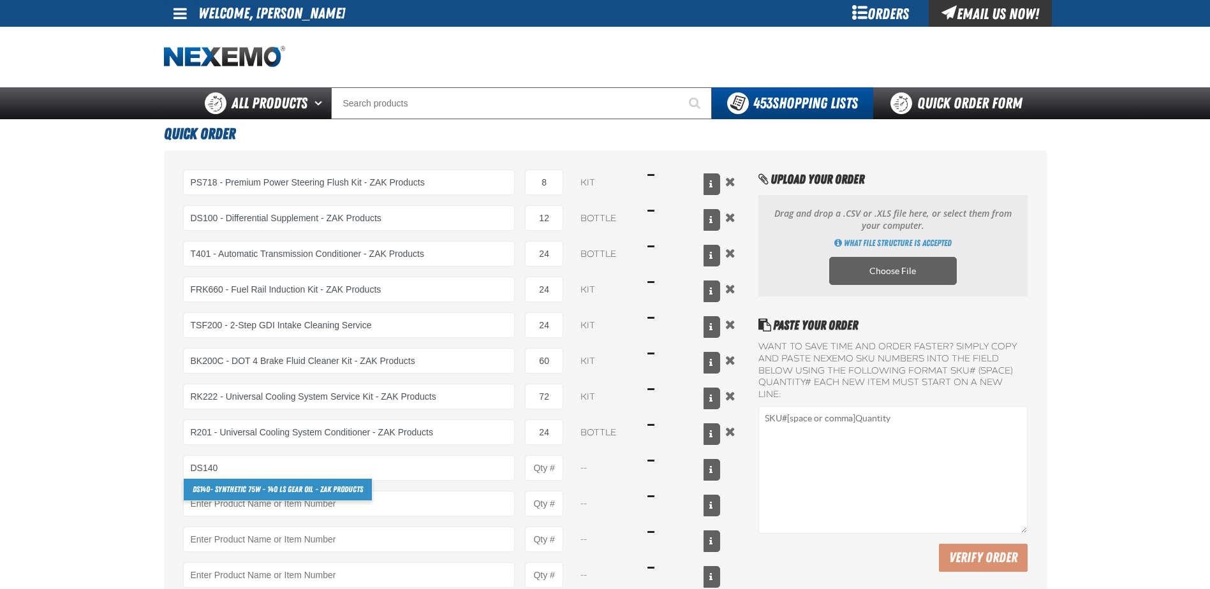
click at [328, 491] on link "DS140 - Synthetic 75W - 140 LS Gear Oil - ZAK Products" at bounding box center [278, 490] width 188 height 22
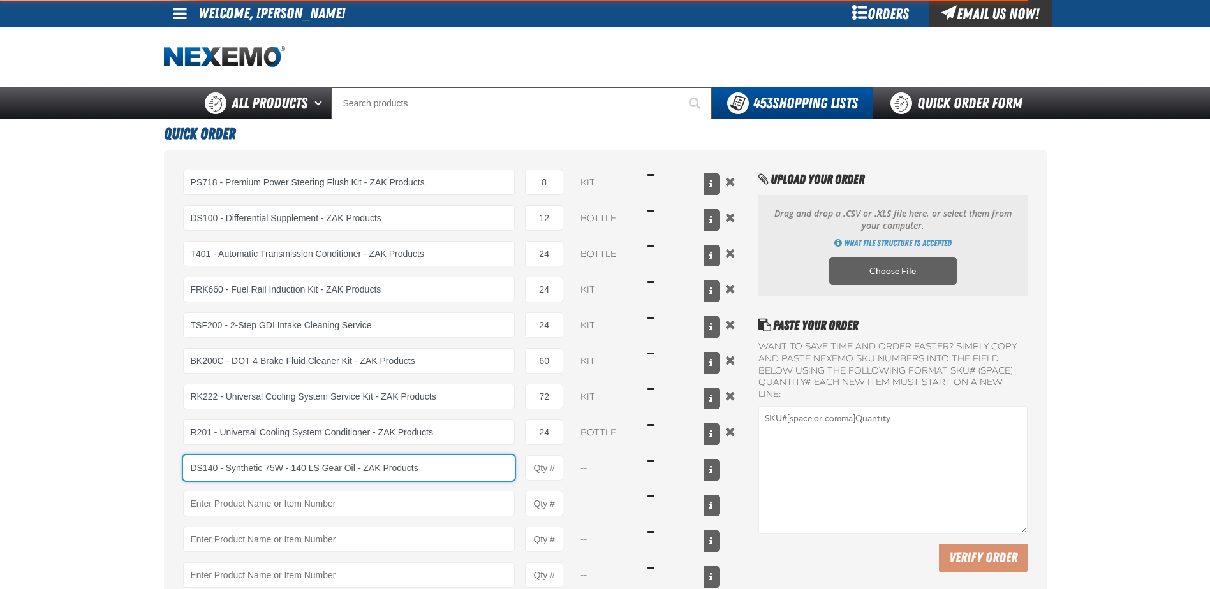
type input "DS140 - Synthetic 75W - 140 LS Gear Oil - ZAK Products"
type input "1"
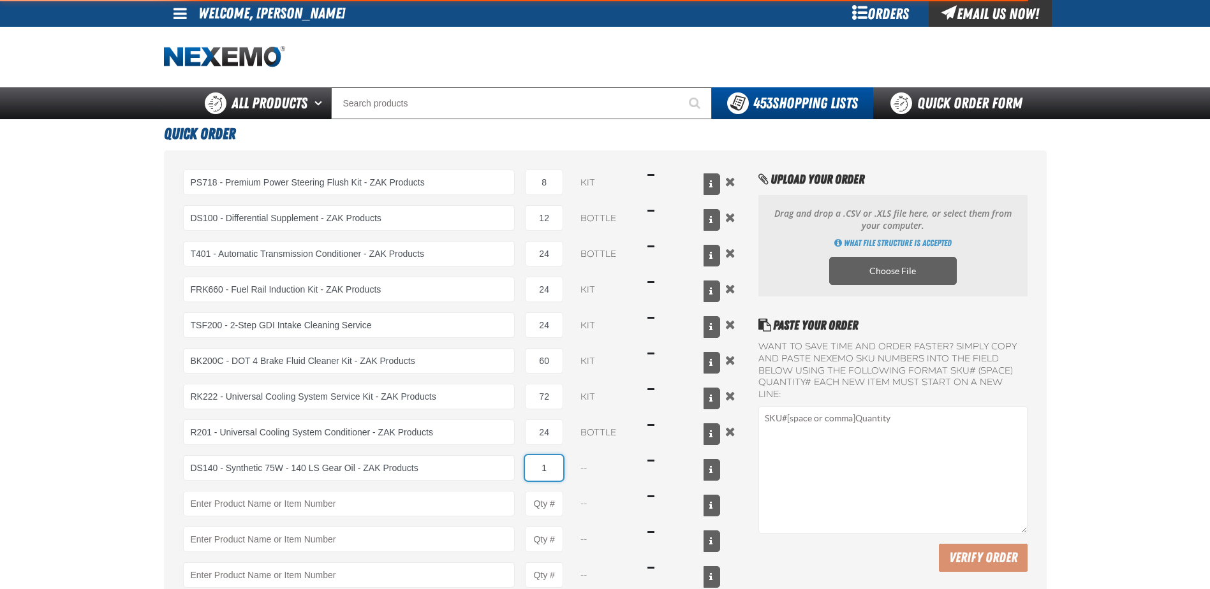
select select "bottle"
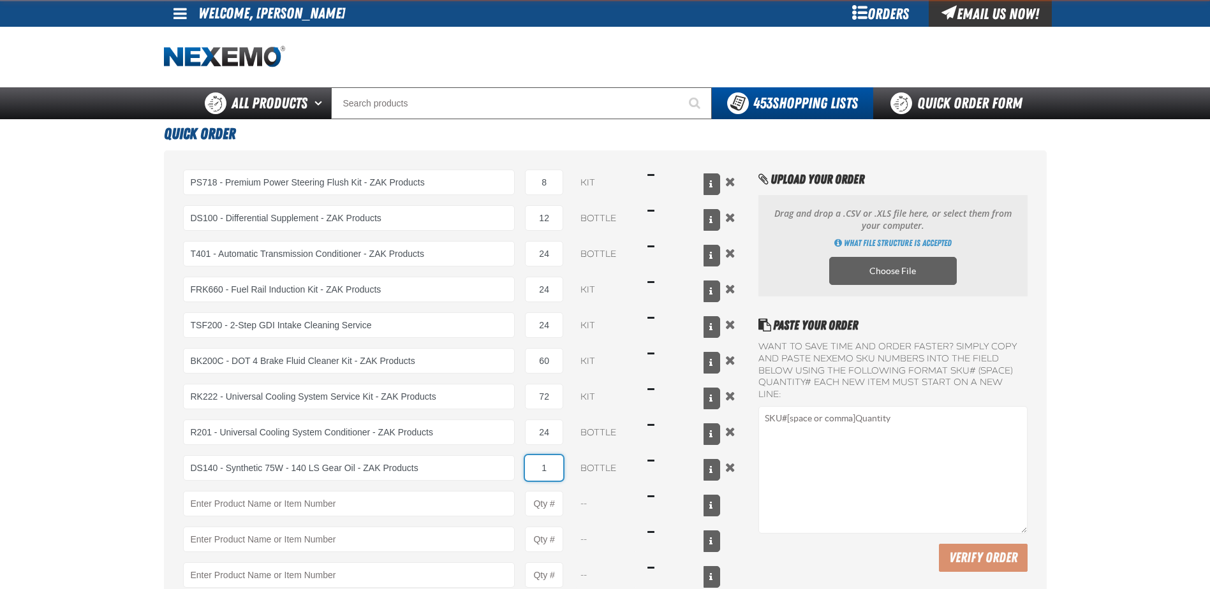
type input "DS140 - Synthetic 75W - 140 LS Gear Oil - ZAK Products"
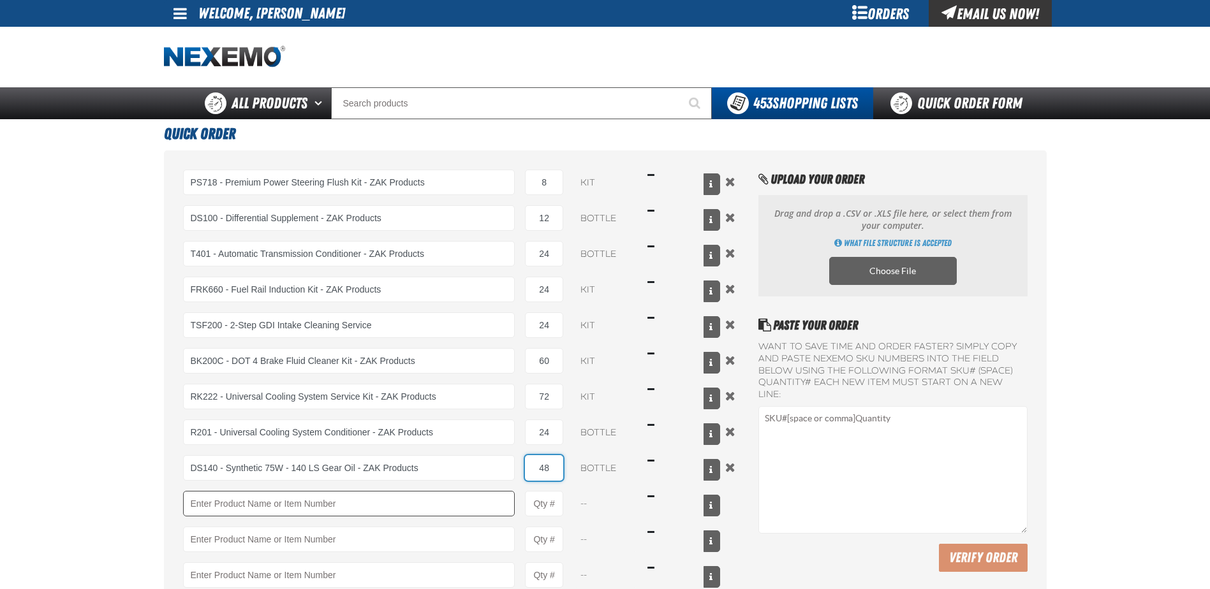
type input "48"
click at [319, 497] on input "Product" at bounding box center [349, 504] width 332 height 26
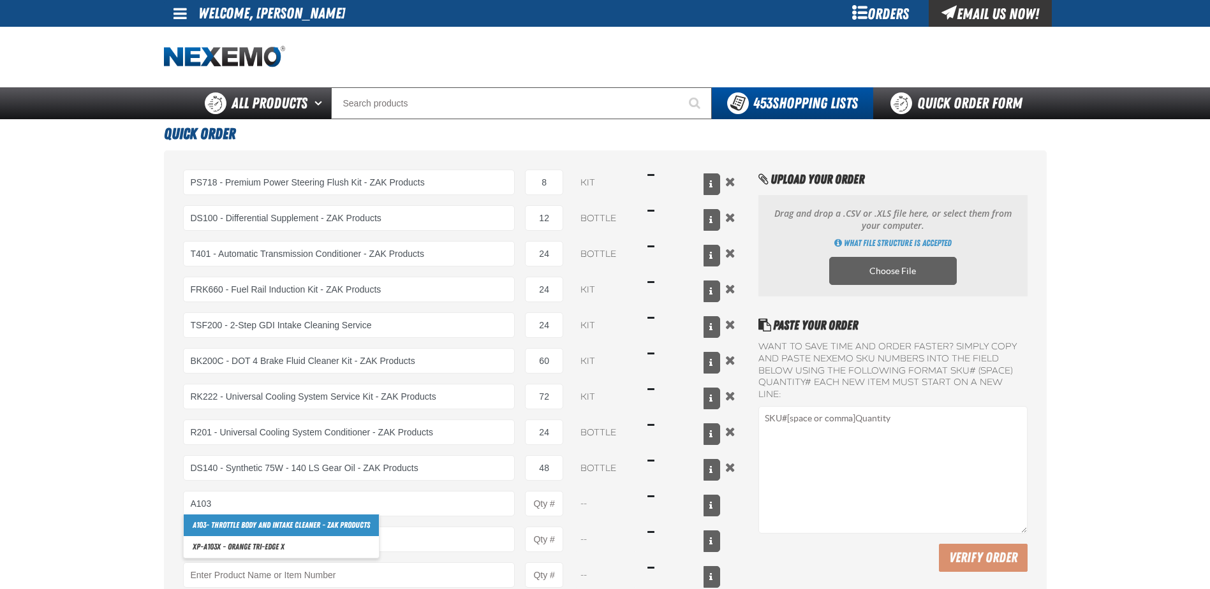
click at [286, 527] on link "A103 - Throttle Body and Intake Cleaner - ZAK Products" at bounding box center [281, 526] width 195 height 22
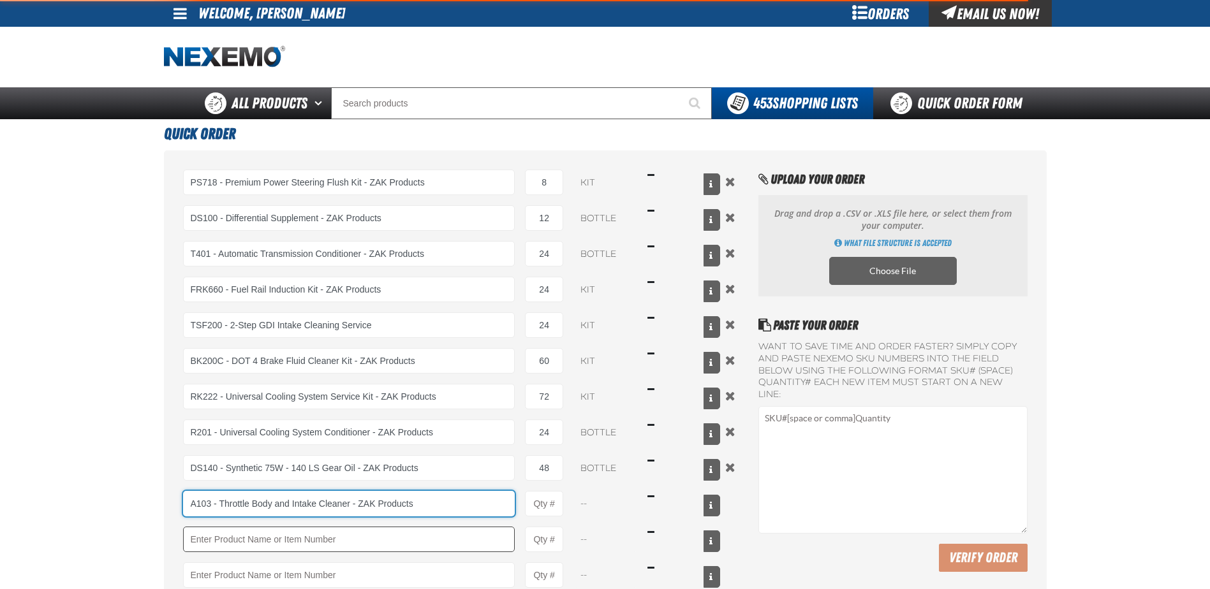
type input "A103 - Throttle Body and Intake Cleaner - ZAK Products"
type input "1"
select select "can"
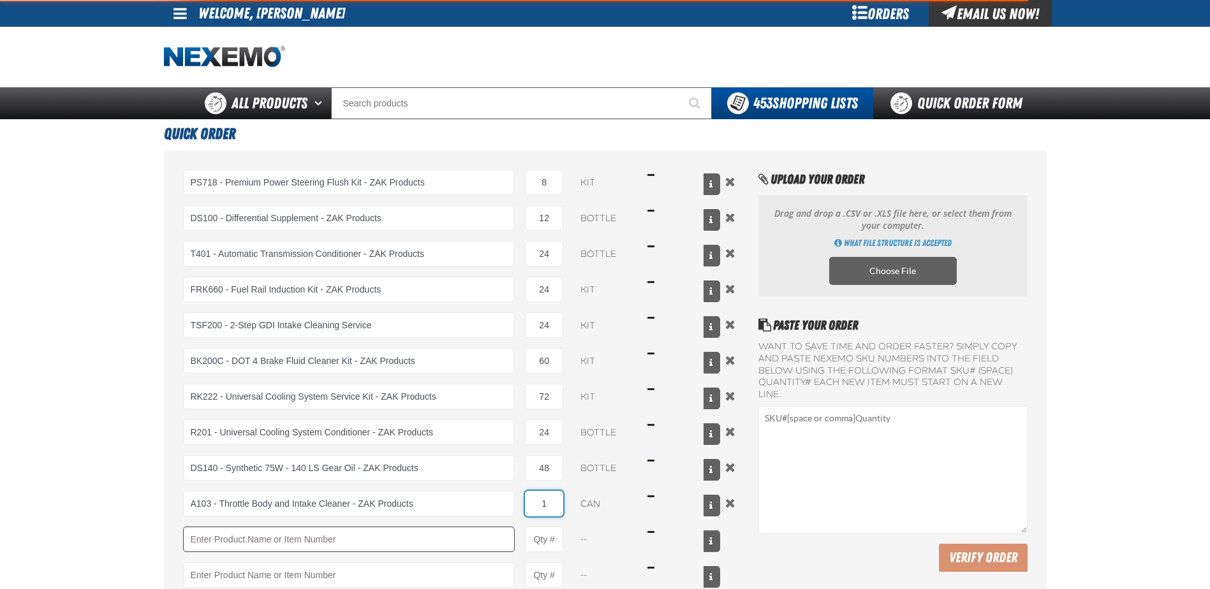
type input "3"
type input "A103 - Throttle Body and Intake Cleaner - ZAK Products"
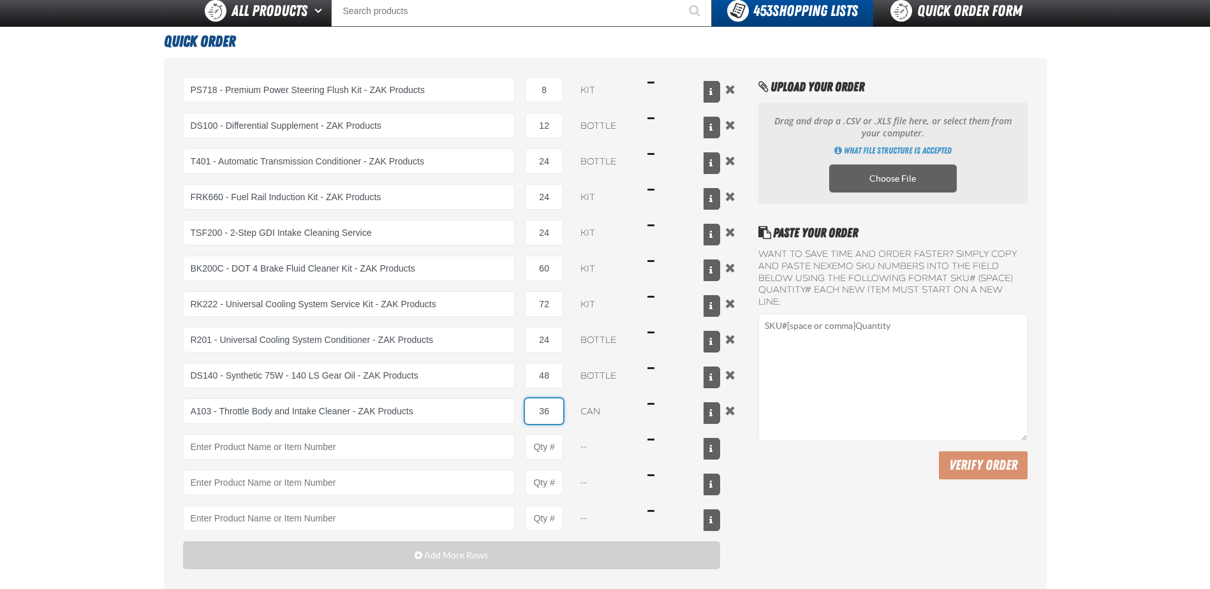
scroll to position [191, 0]
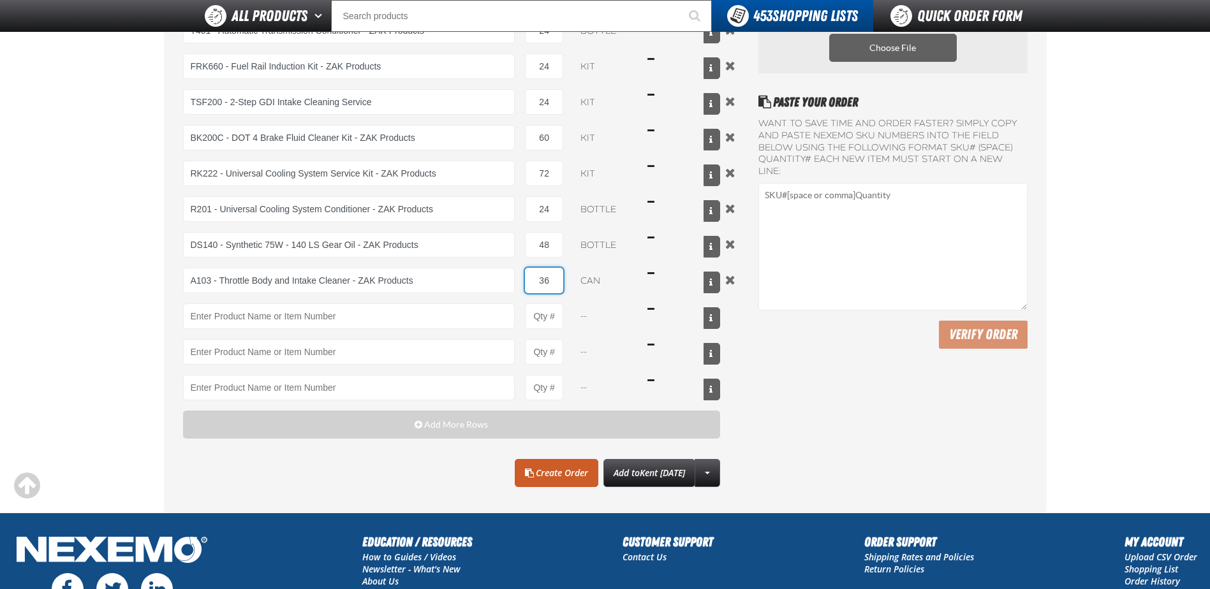
type input "36"
click at [283, 300] on div "PS718 - Premium Power Steering Flush Kit - ZAK Products PS718 - Premium Power S…" at bounding box center [452, 173] width 538 height 454
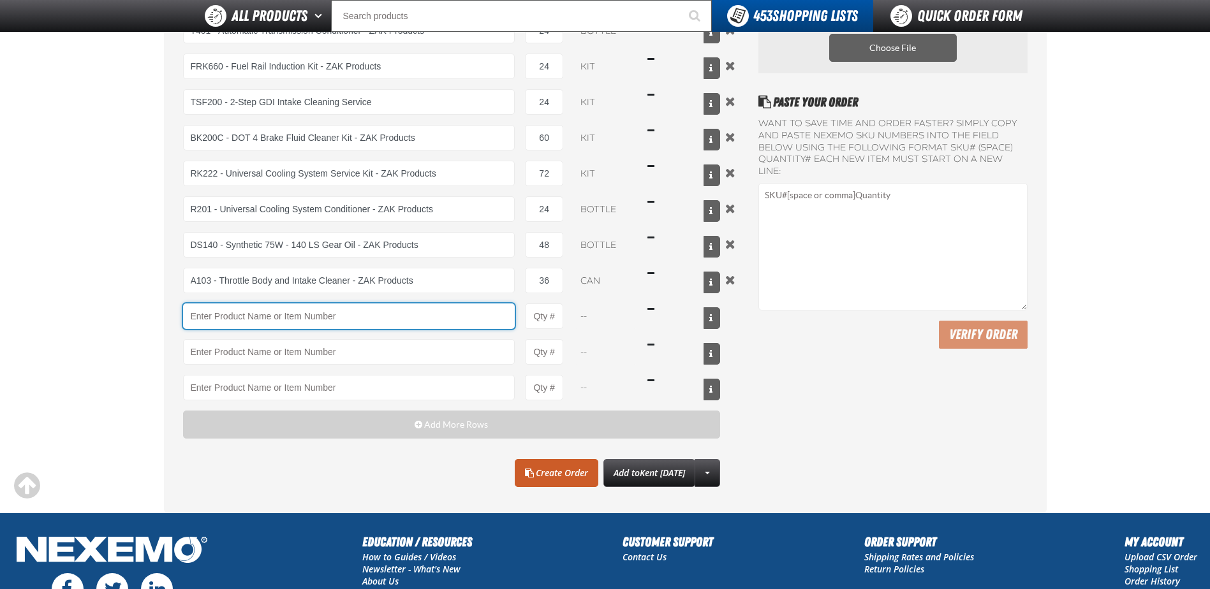
click at [278, 314] on input "Product" at bounding box center [349, 317] width 332 height 26
click at [223, 309] on input "Product" at bounding box center [349, 317] width 332 height 26
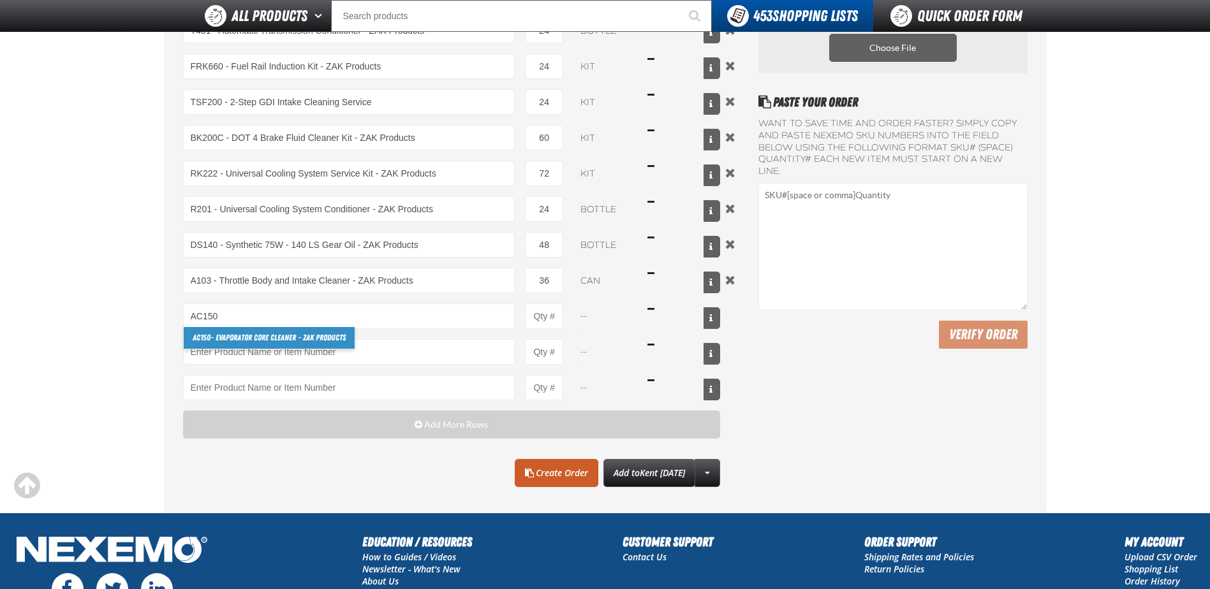
click at [232, 336] on link "AC150 - Evaporator Core Cleaner - ZAK Products" at bounding box center [269, 338] width 171 height 22
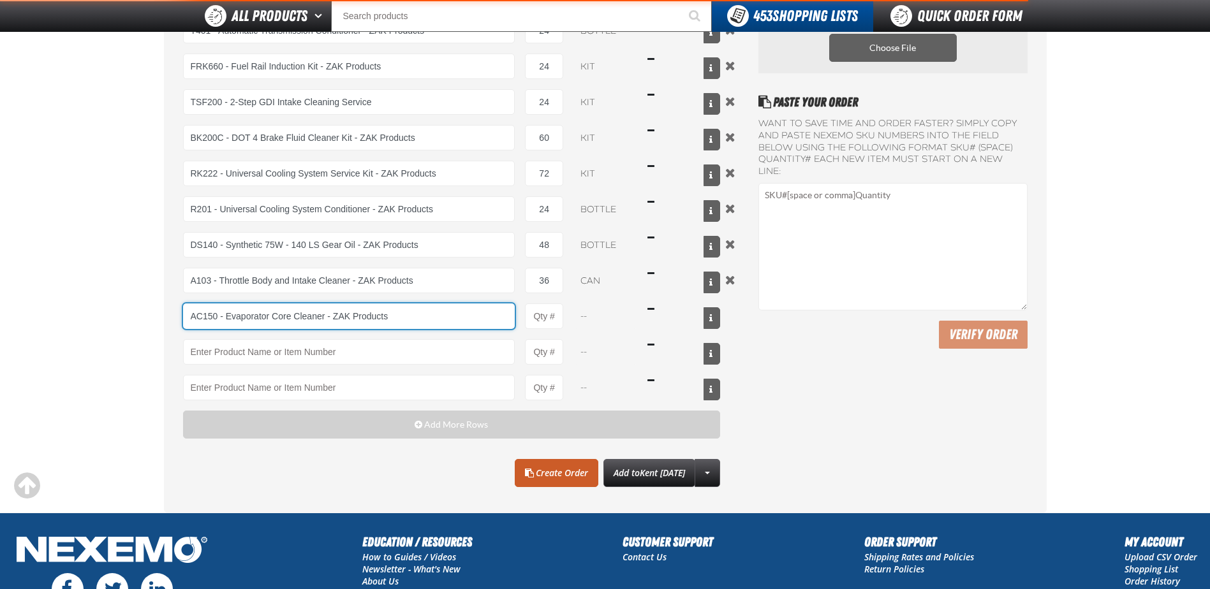
type input "AC150 - Evaporator Core Cleaner - ZAK Products"
type input "1"
select select "can"
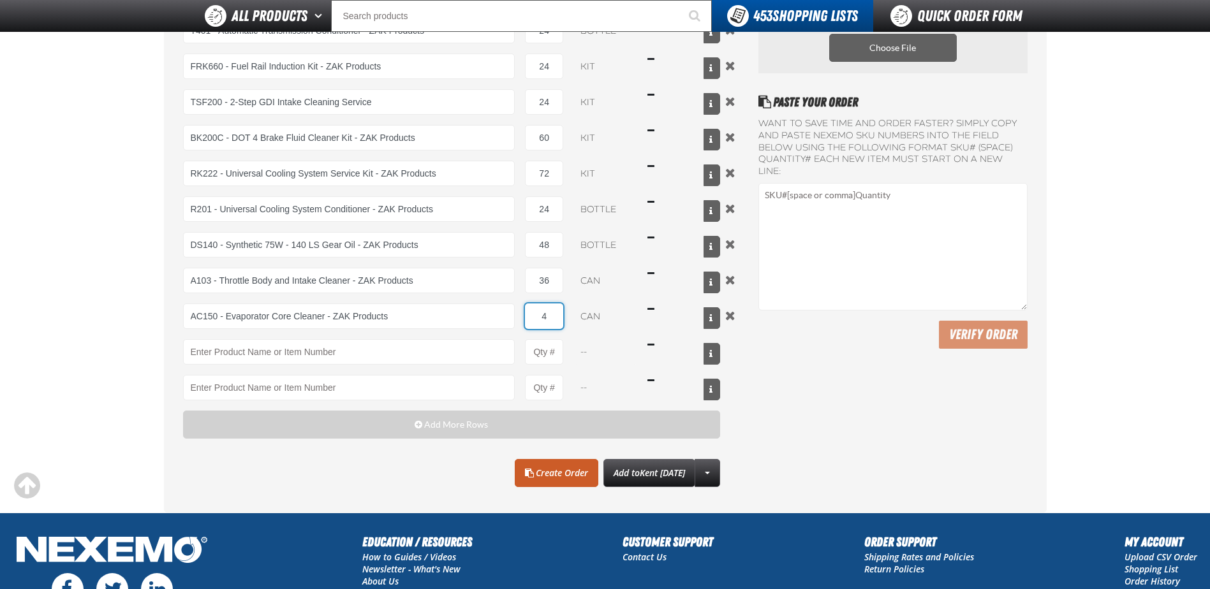
type input "48"
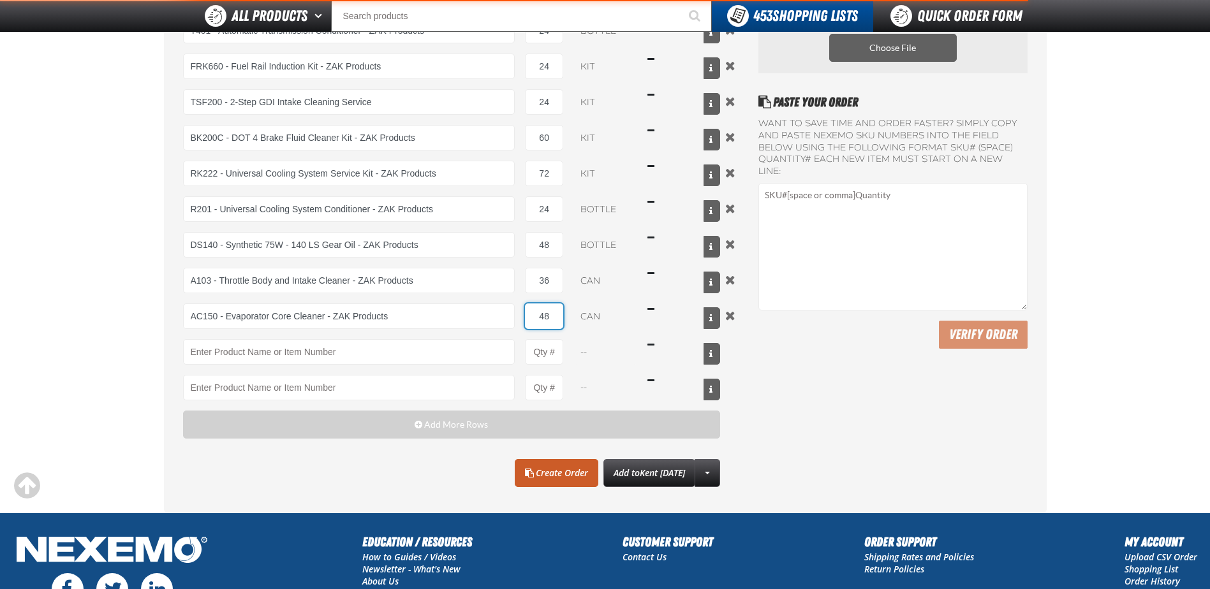
type input "AC150 - Evaporator Core Cleaner - ZAK Products"
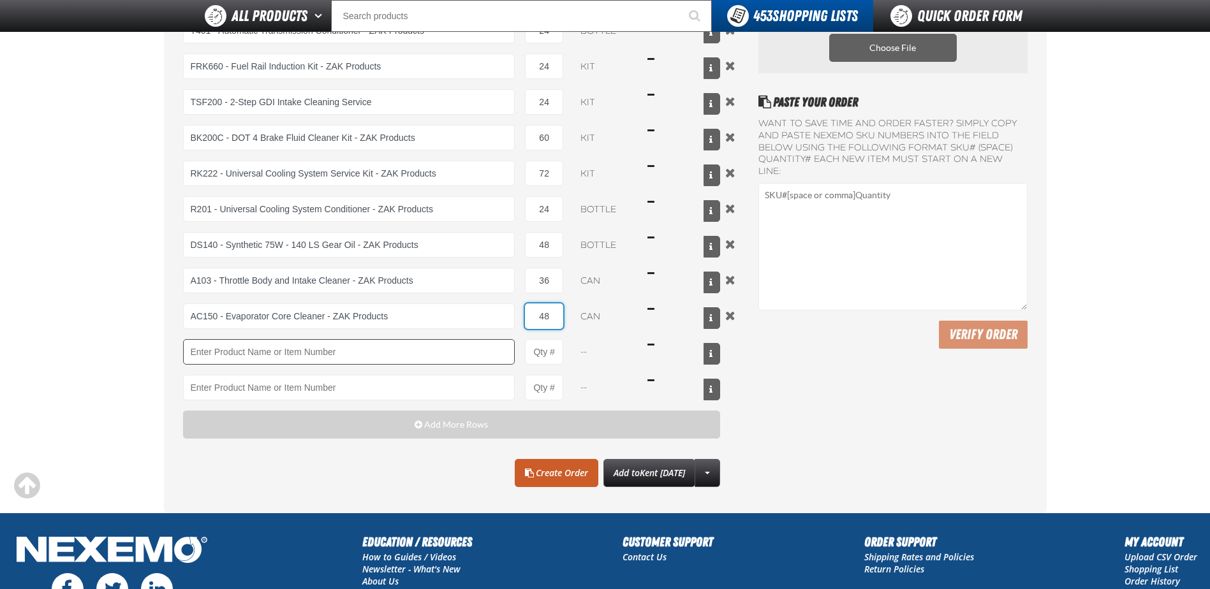
type input "48"
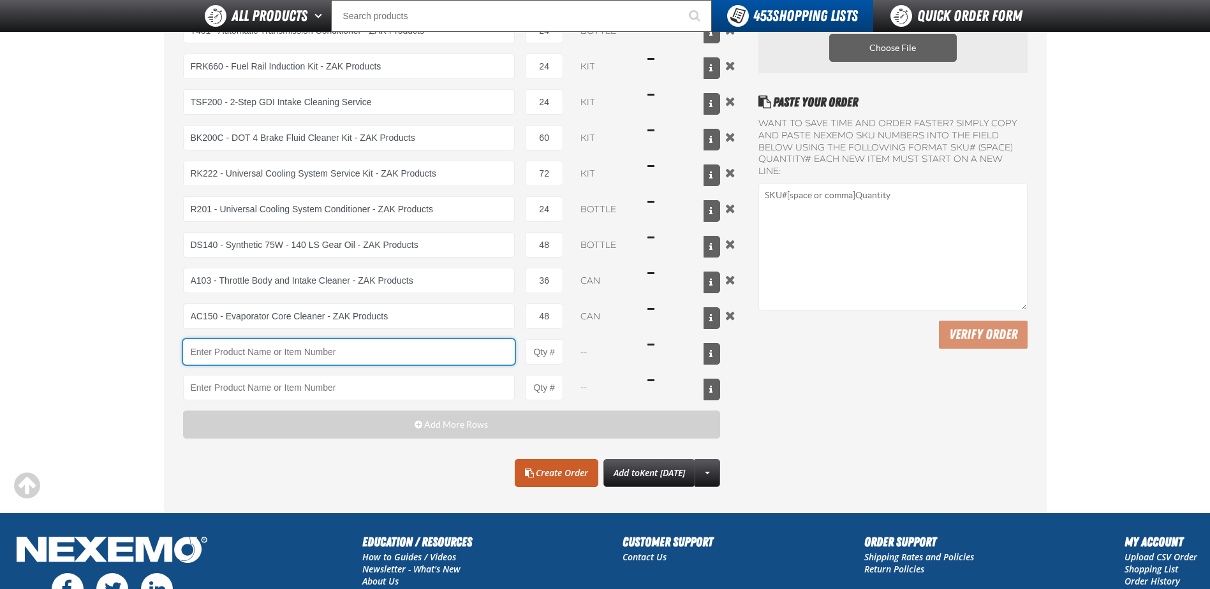
click at [209, 352] on input "Product" at bounding box center [349, 352] width 332 height 26
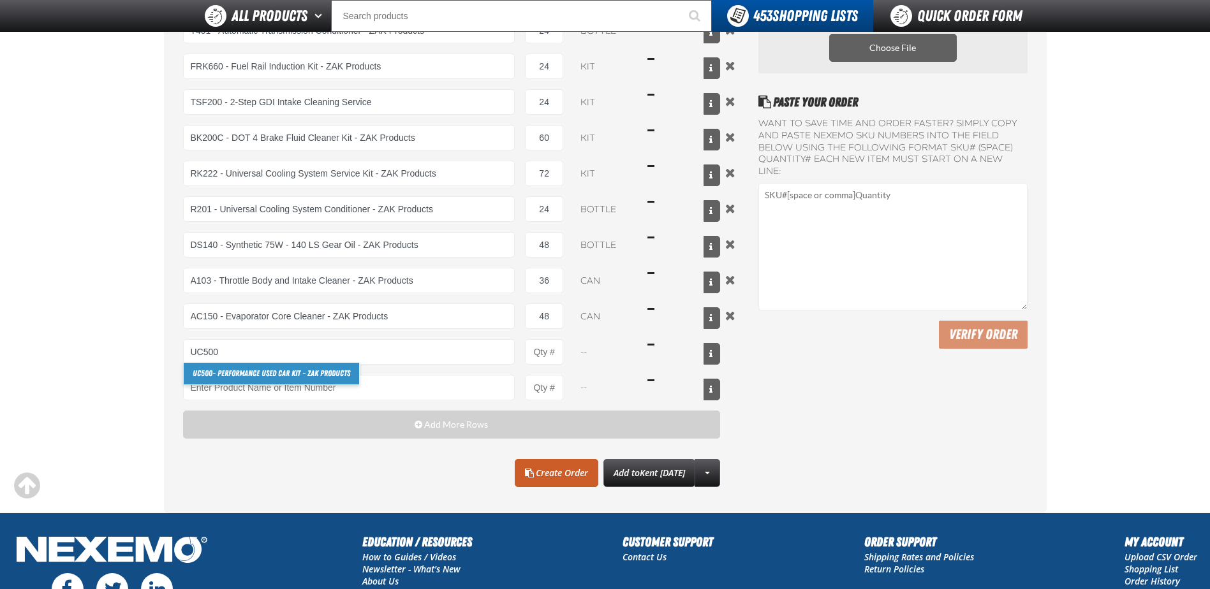
click at [228, 370] on link "UC500 - Performance Used Car Kit - ZAK Products" at bounding box center [271, 374] width 175 height 22
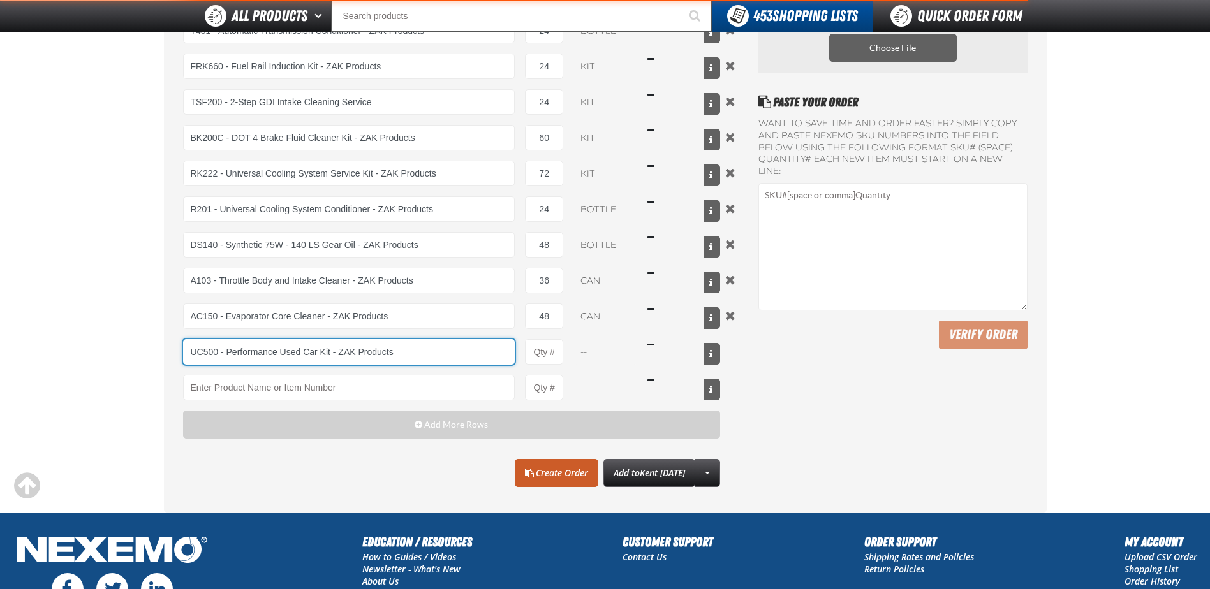
type input "UC500 - Performance Used Car Kit - ZAK Products"
type input "1"
select select "kit"
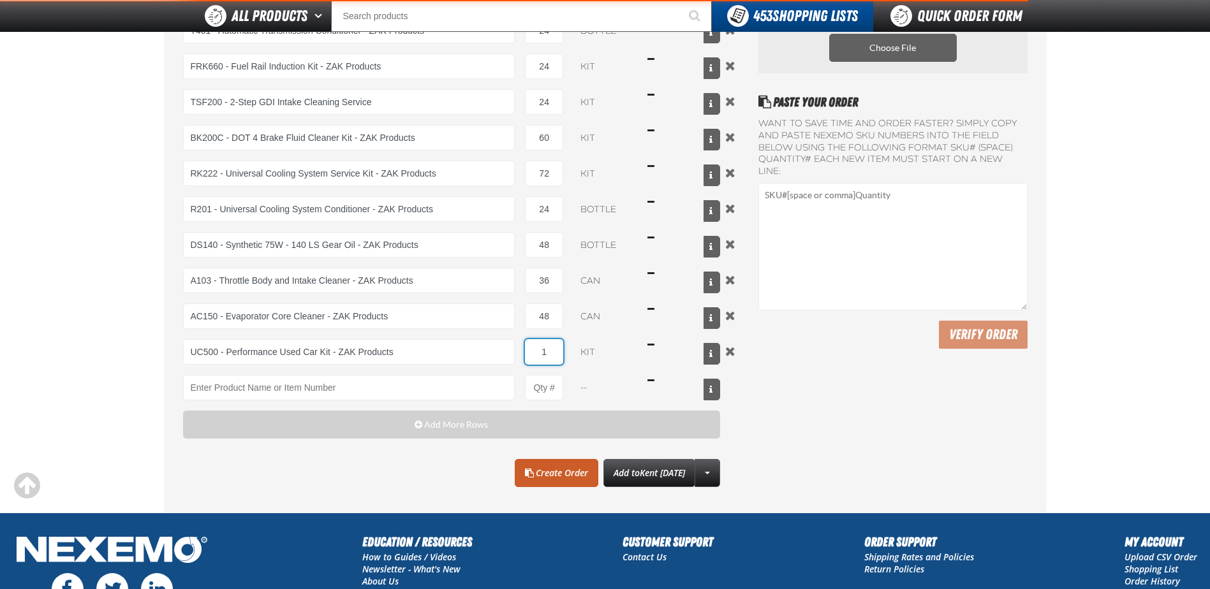
type input "UC500 - Performance Used Car Kit - ZAK Products"
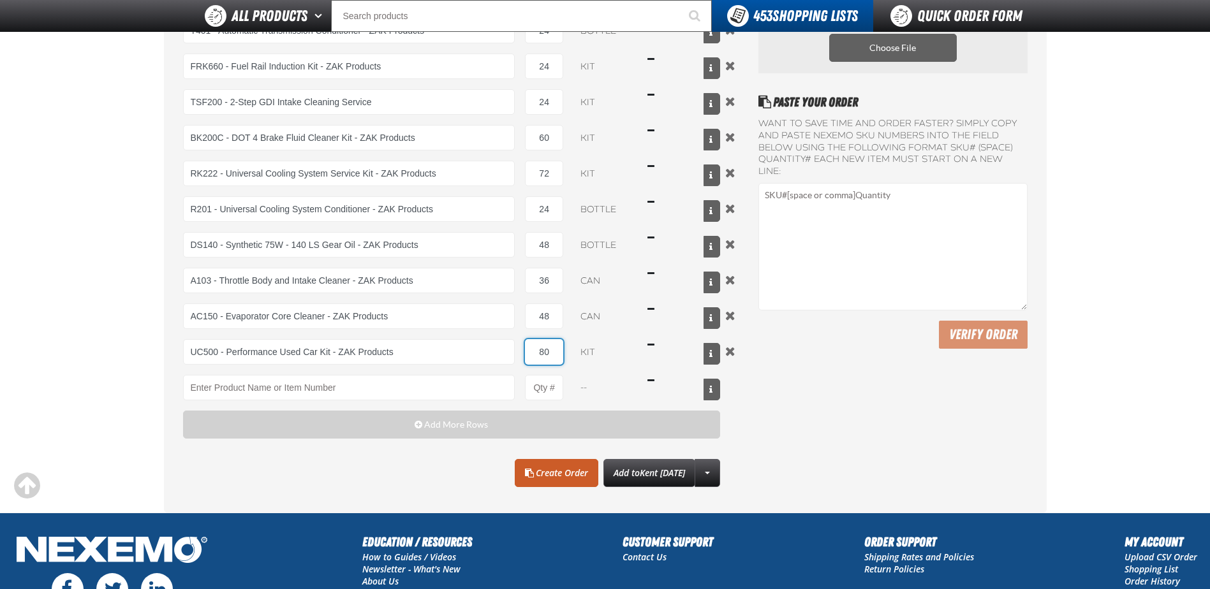
type input "80"
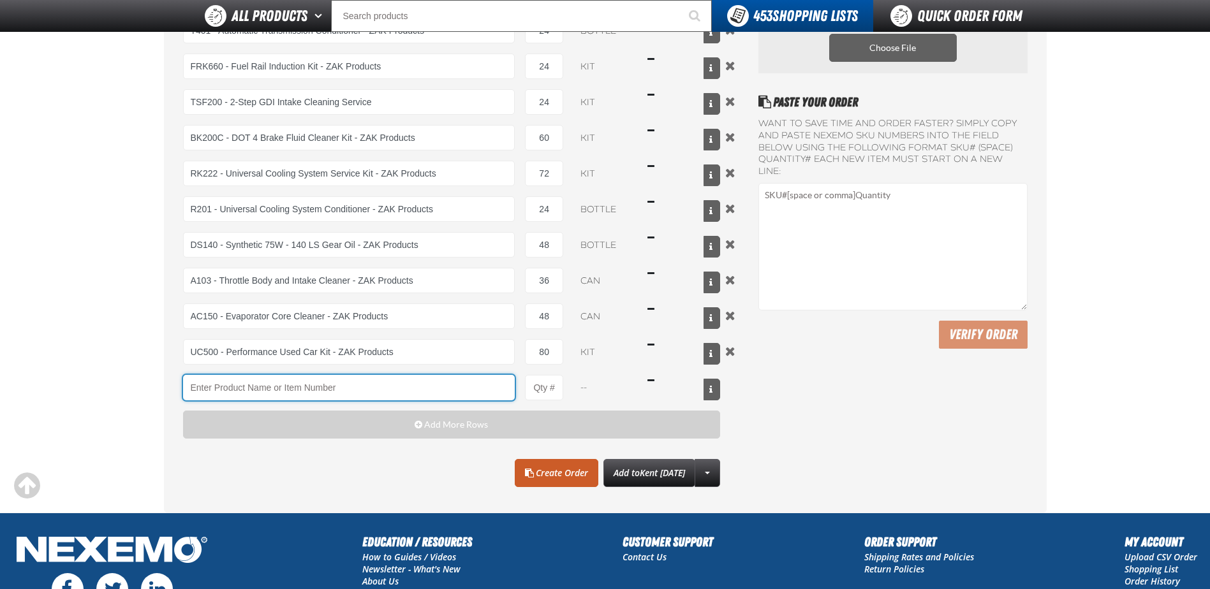
drag, startPoint x: 190, startPoint y: 391, endPoint x: 211, endPoint y: 398, distance: 22.2
click at [193, 392] on input "Product" at bounding box center [349, 388] width 332 height 26
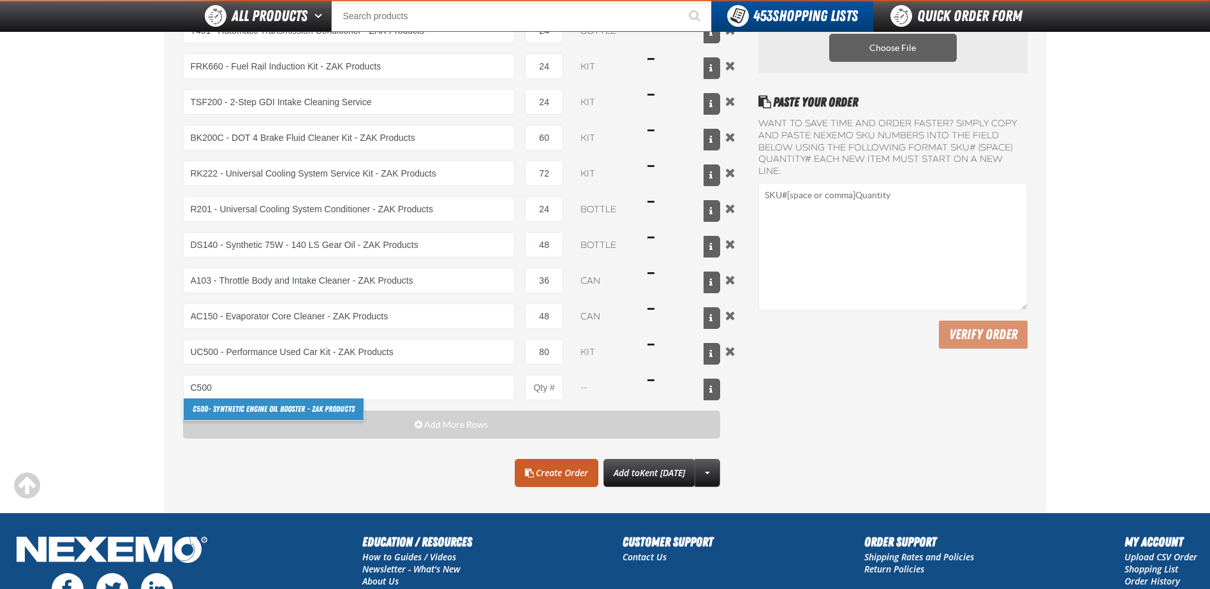
click at [247, 411] on link "C500 - Synthetic Engine Oil Booster - ZAK Products" at bounding box center [274, 410] width 180 height 22
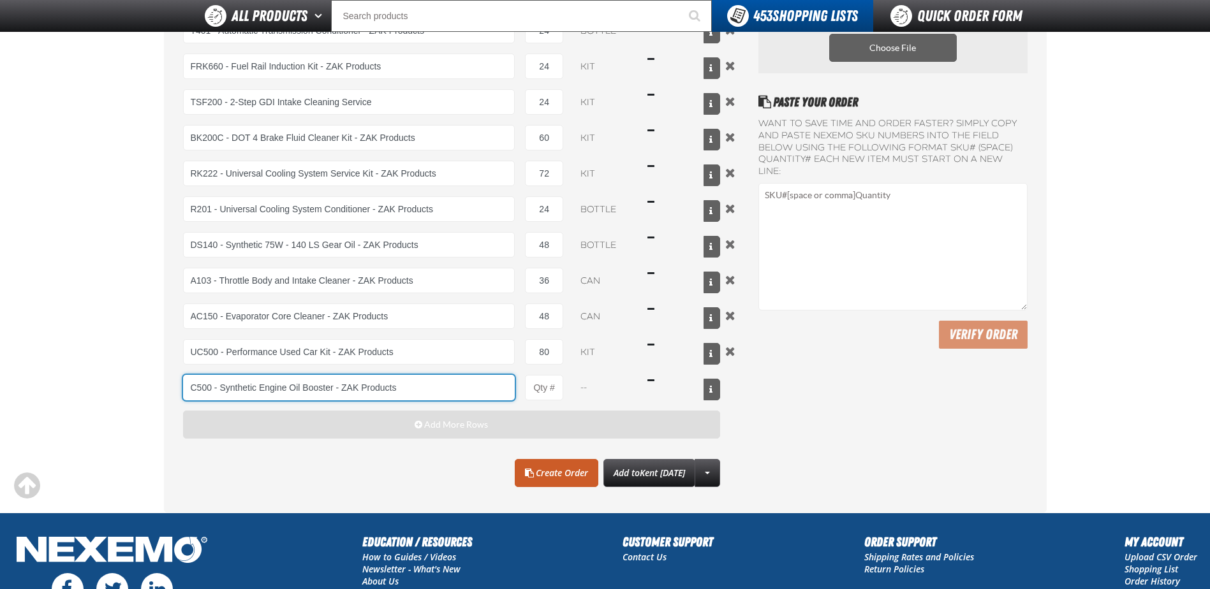
type input "C500 - Synthetic Engine Oil Booster - ZAK Products"
type input "1"
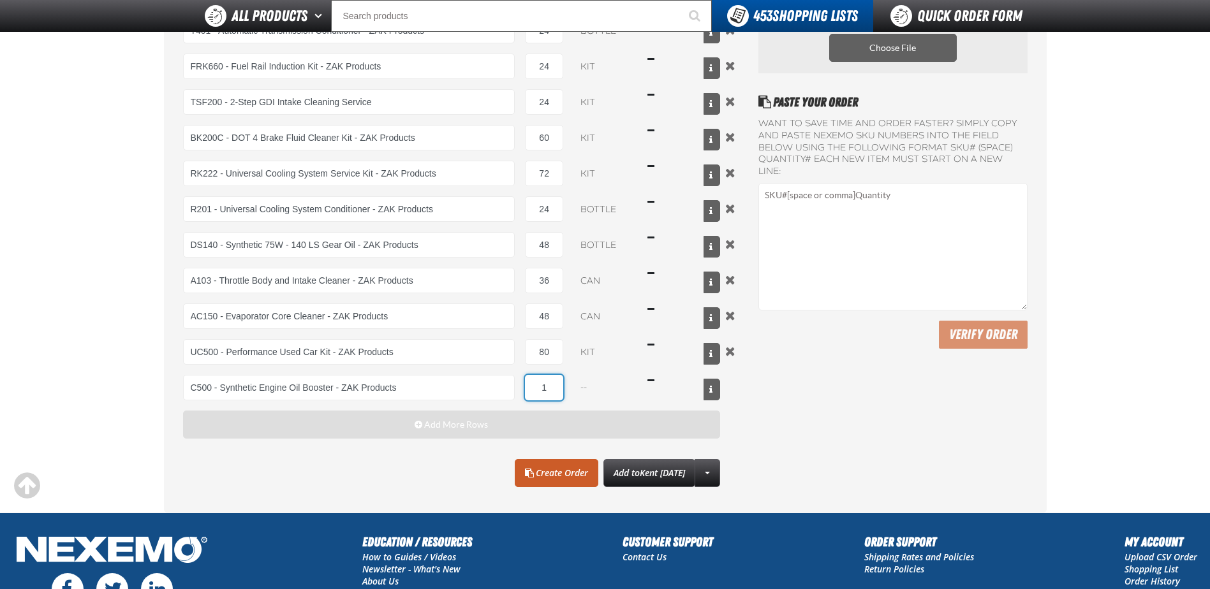
select select "bottle"
type input "2"
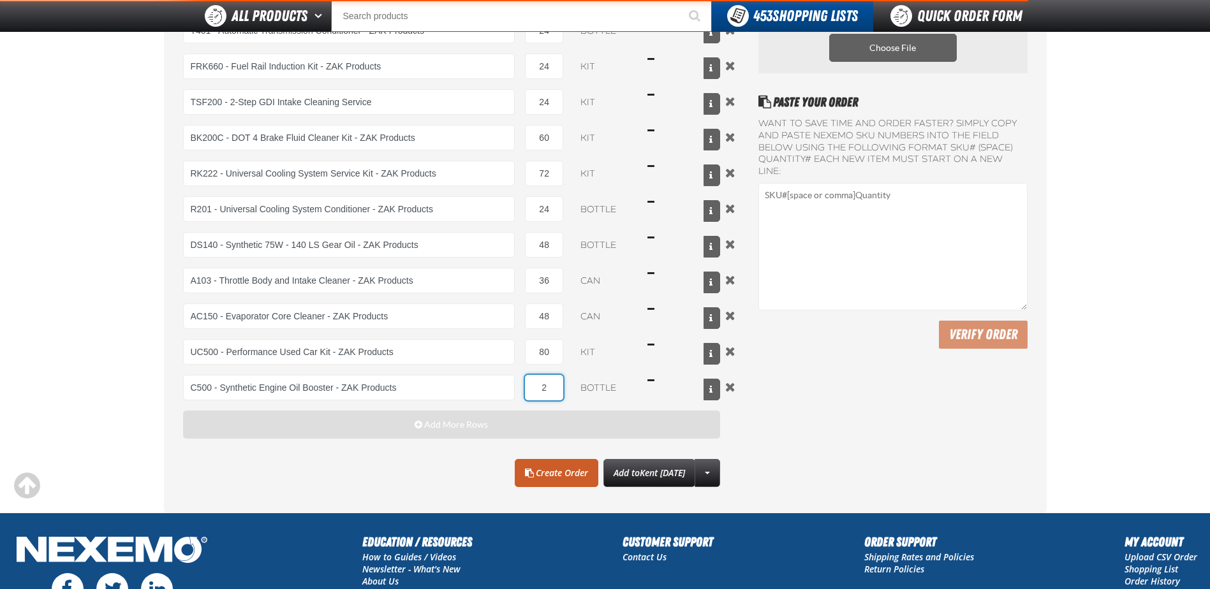
type input "C500 - Synthetic Engine Oil Booster - ZAK Products"
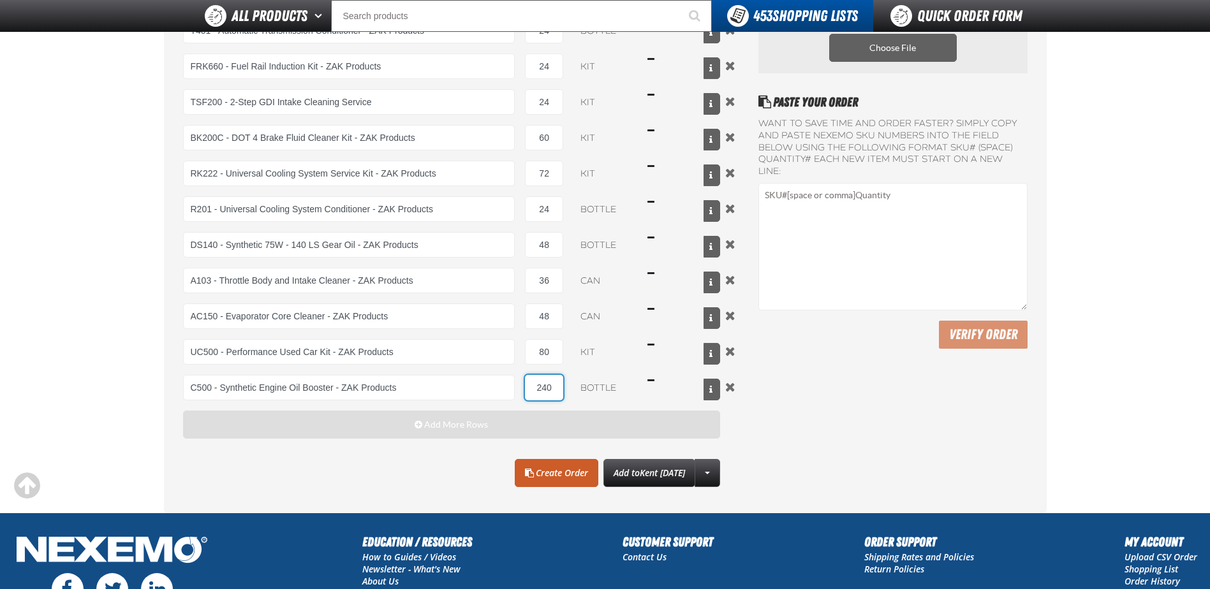
type input "240"
click at [454, 425] on span "Add More Rows" at bounding box center [456, 425] width 64 height 10
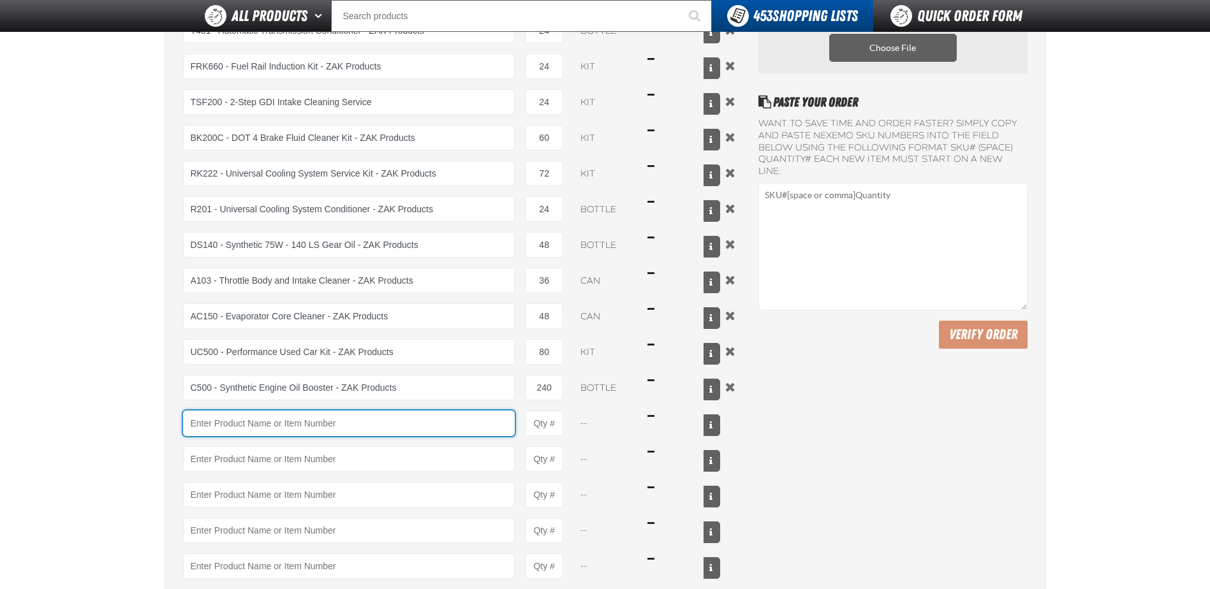
click at [235, 420] on input "Product" at bounding box center [349, 424] width 332 height 26
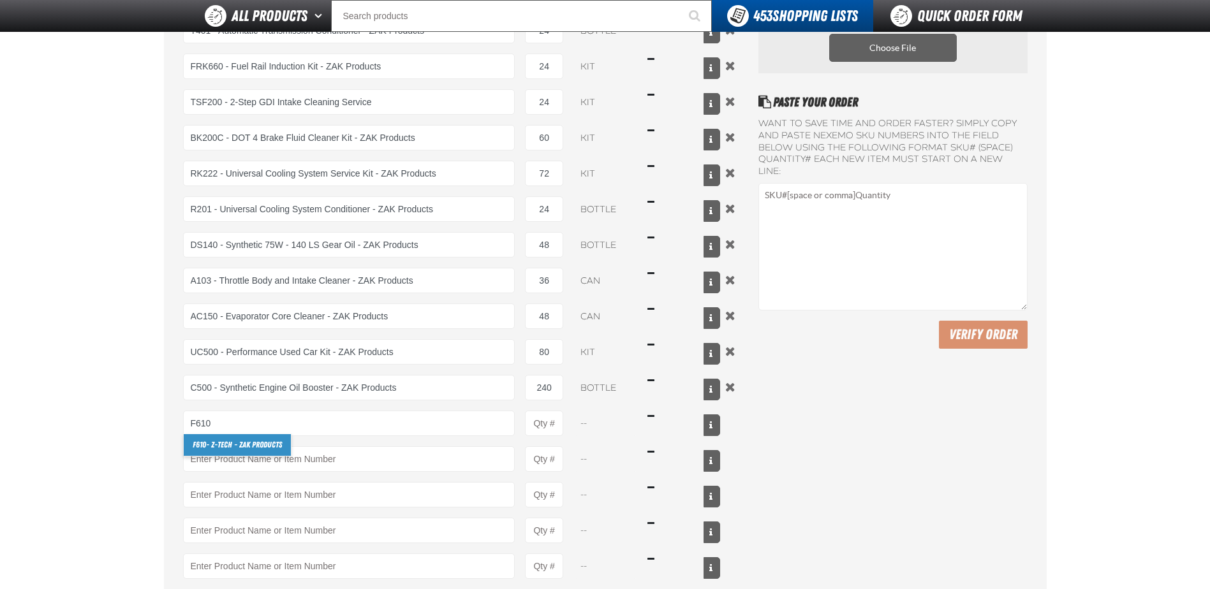
click at [267, 443] on link "F610 - Z-Tech - ZAK Products" at bounding box center [237, 445] width 107 height 22
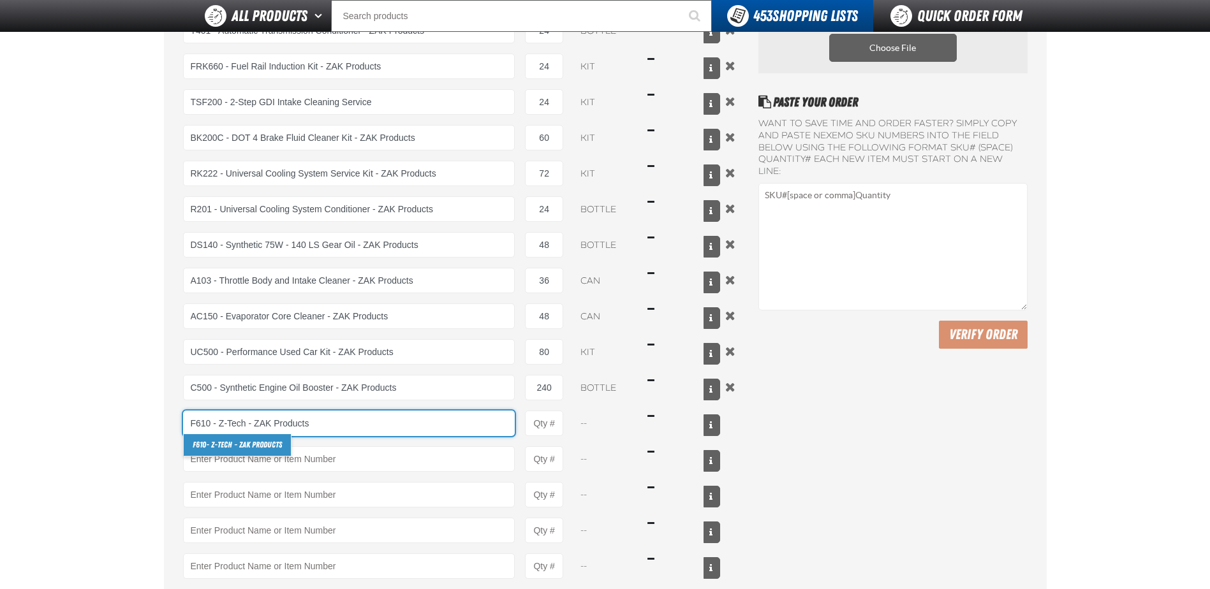
type input "F610 - Z-Tech - ZAK Products"
type input "1"
select select "bottle"
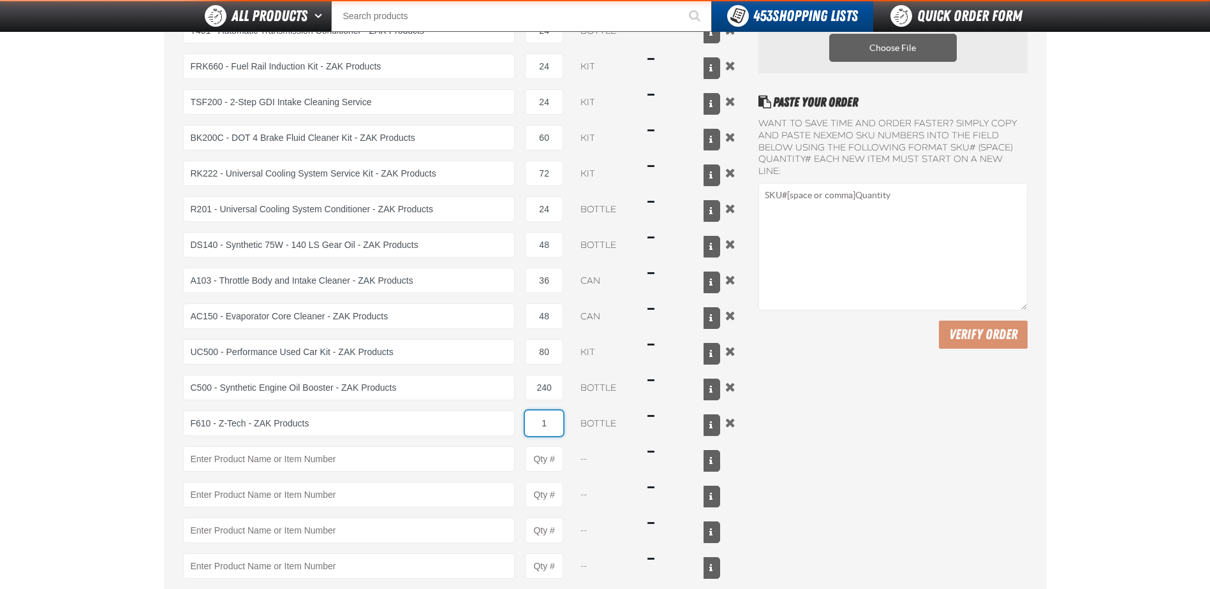
type input "2"
type input "F610 - Z-Tech - ZAK Products"
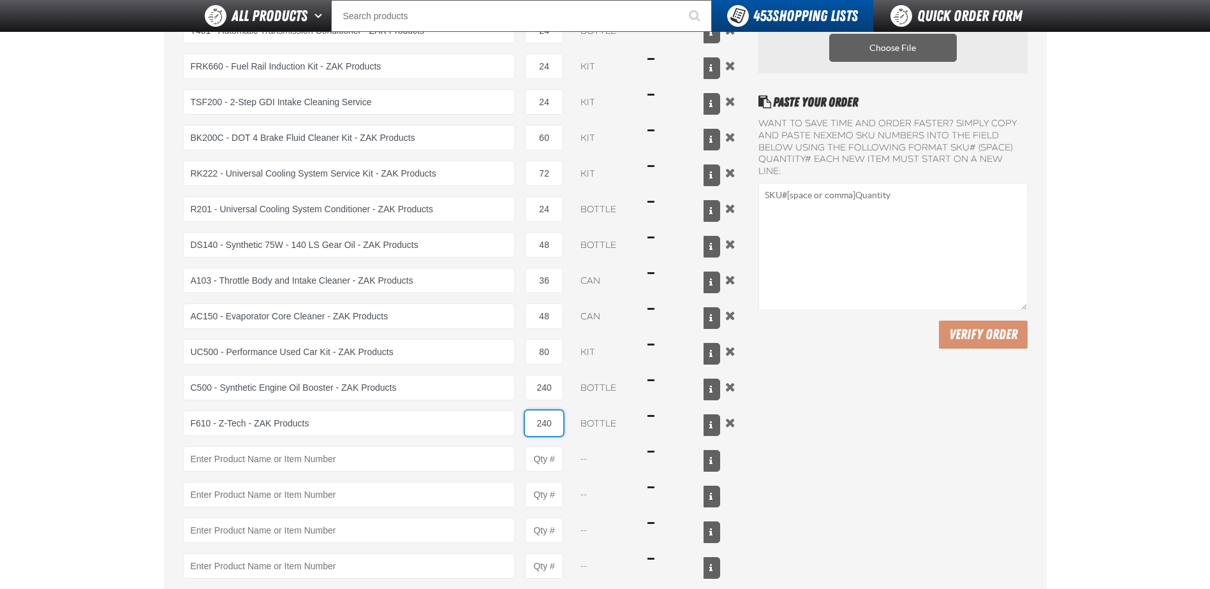
type input "240"
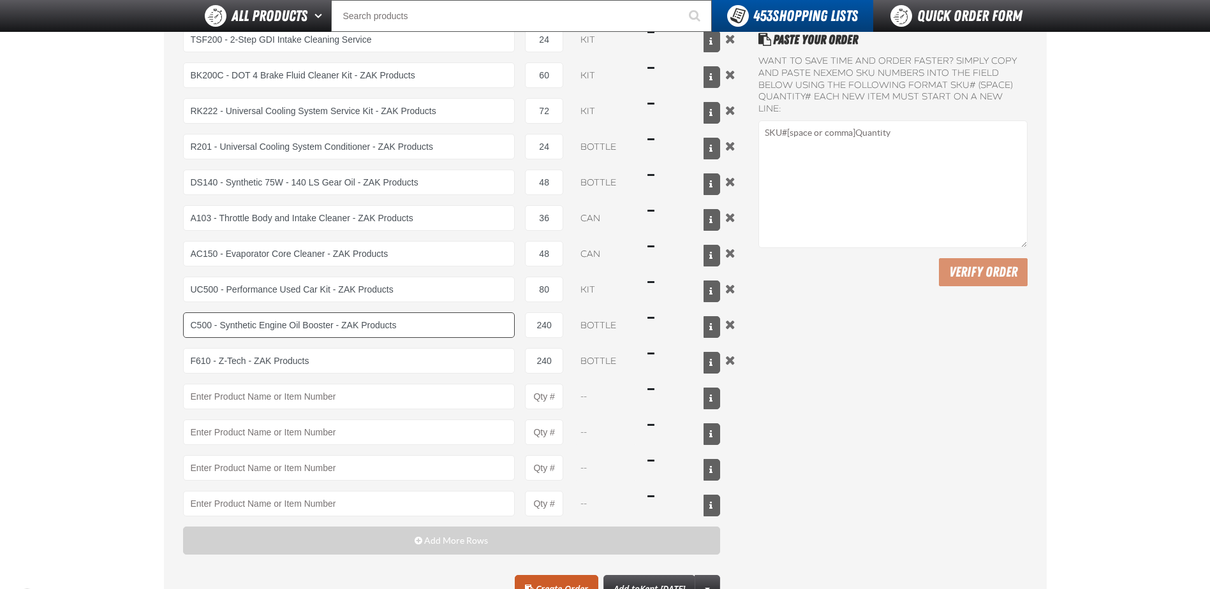
scroll to position [383, 0]
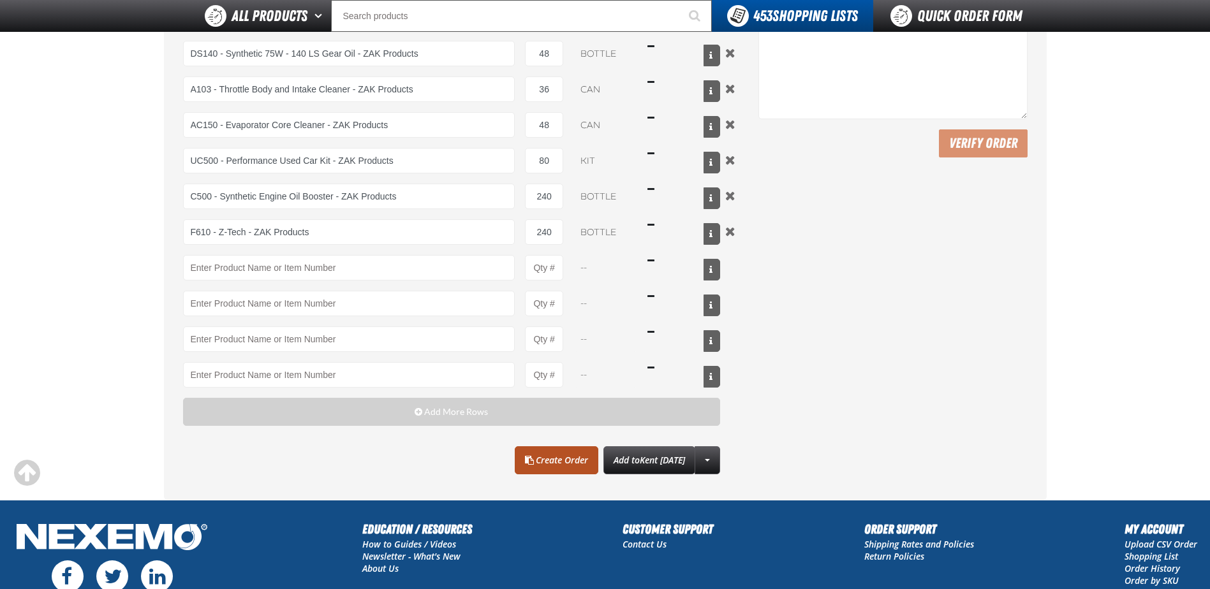
click at [550, 457] on link "Create Order" at bounding box center [557, 461] width 84 height 28
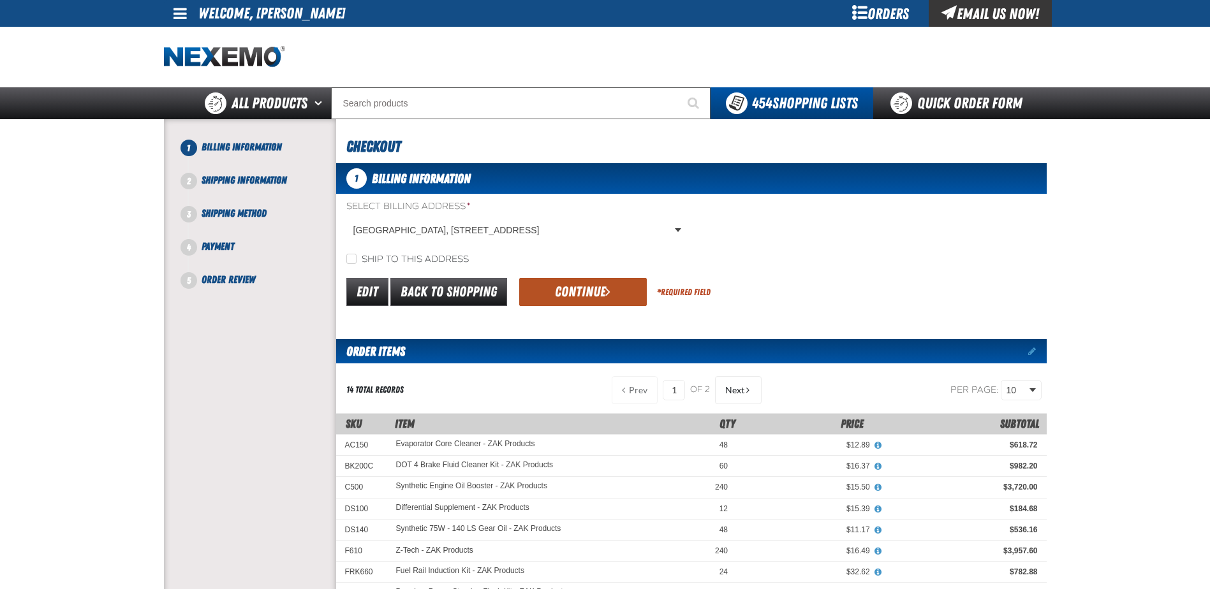
click at [586, 292] on button "Continue" at bounding box center [583, 292] width 128 height 28
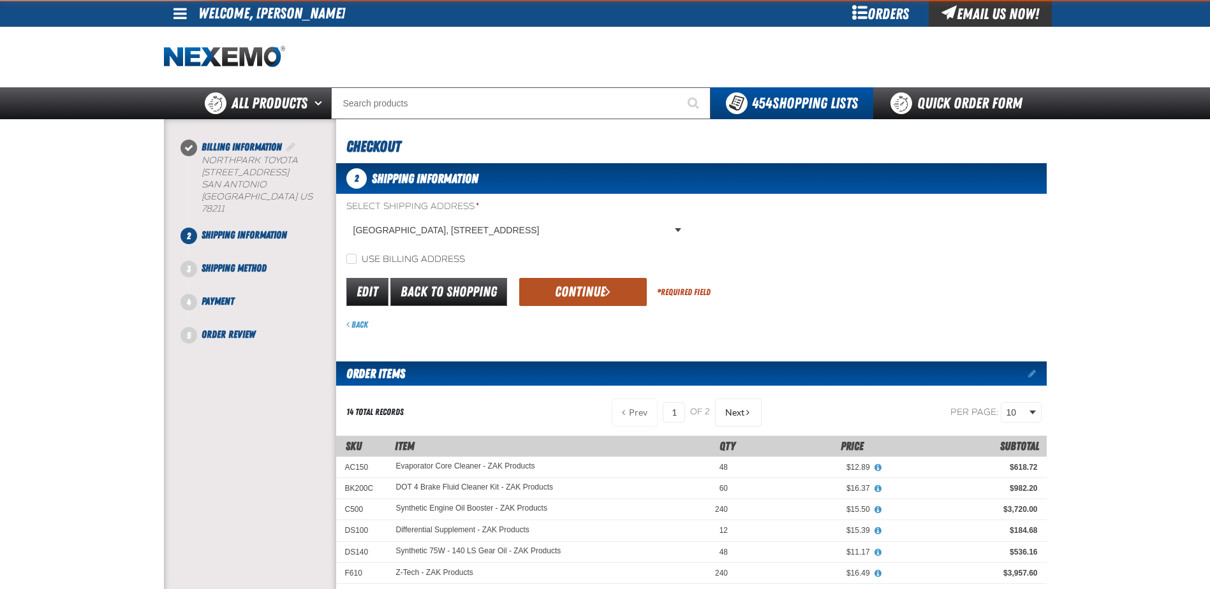
click at [566, 292] on button "Continue" at bounding box center [583, 292] width 128 height 28
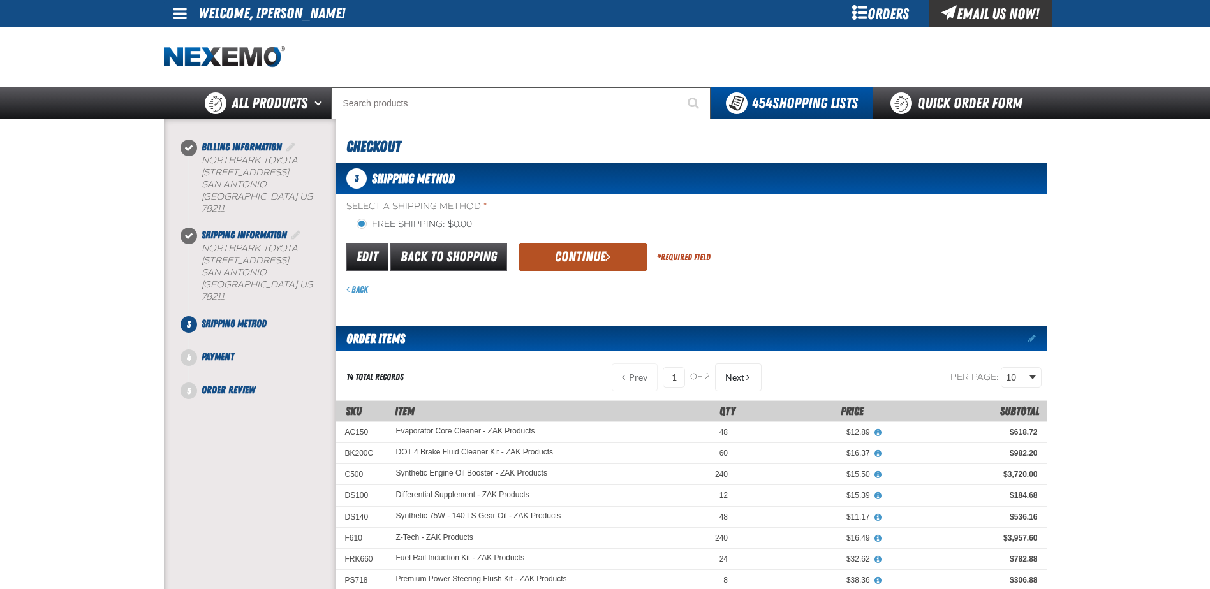
click at [571, 260] on button "Continue" at bounding box center [583, 257] width 128 height 28
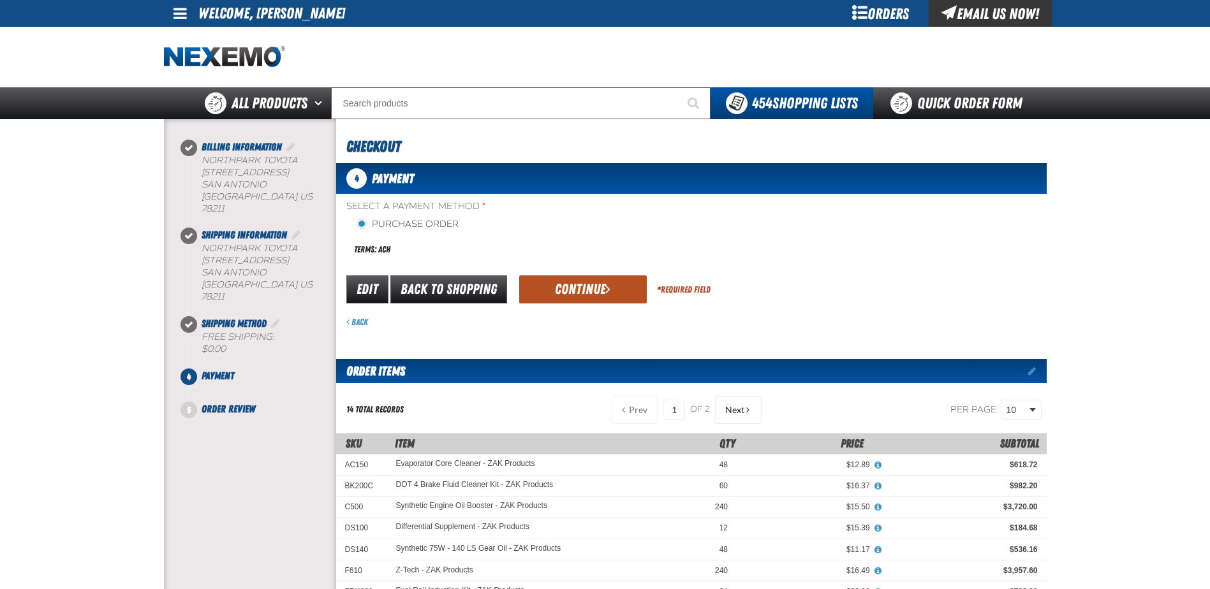
click at [570, 285] on button "Continue" at bounding box center [583, 290] width 128 height 28
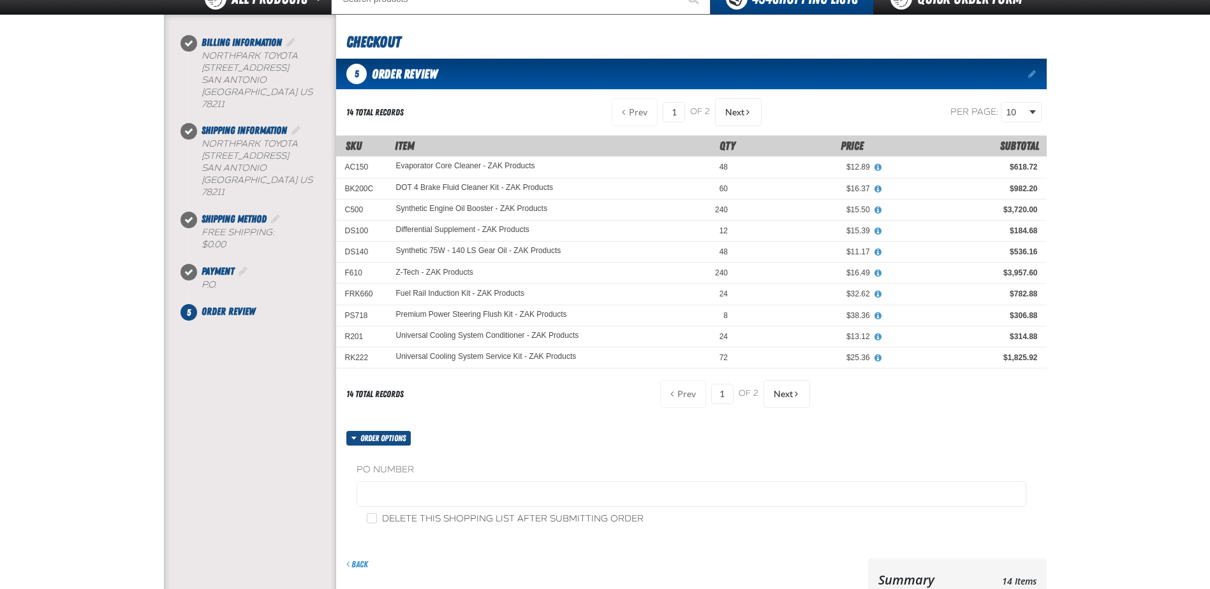
scroll to position [255, 0]
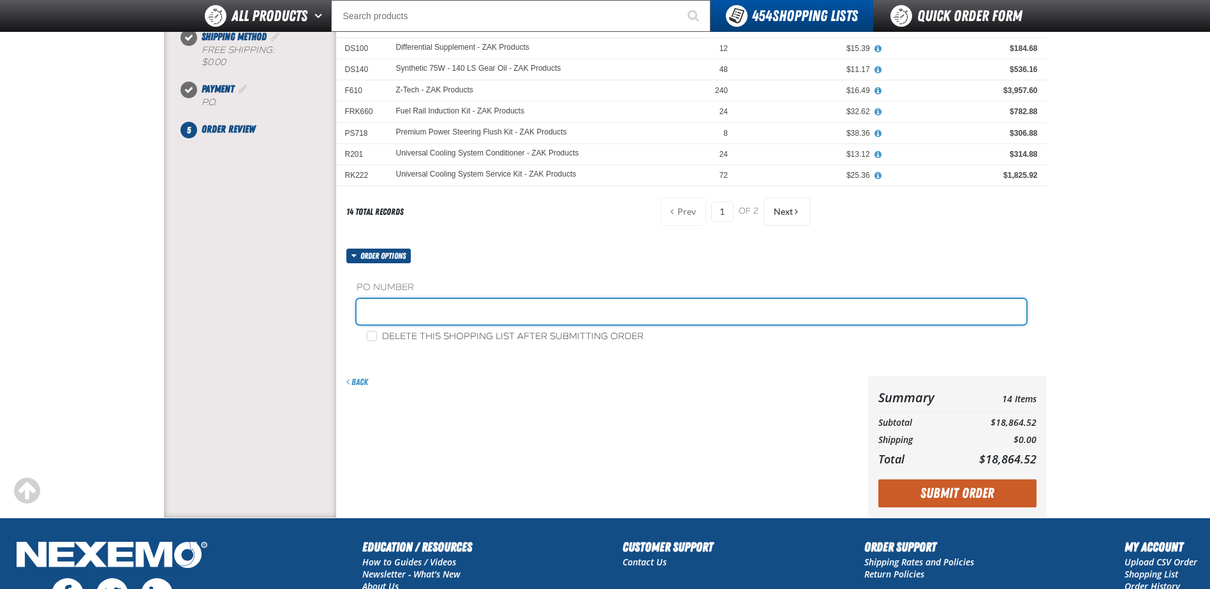
click at [467, 316] on input "text" at bounding box center [692, 312] width 670 height 26
type input "Z081325"
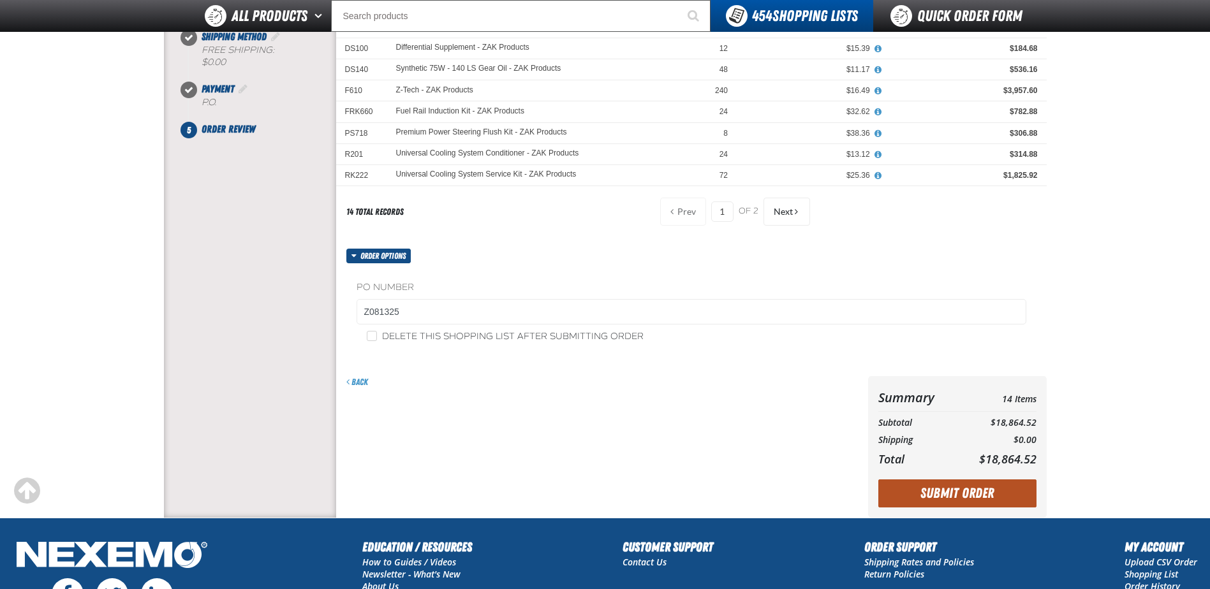
click at [977, 489] on button "Submit Order" at bounding box center [957, 494] width 158 height 28
